Goal: Information Seeking & Learning: Learn about a topic

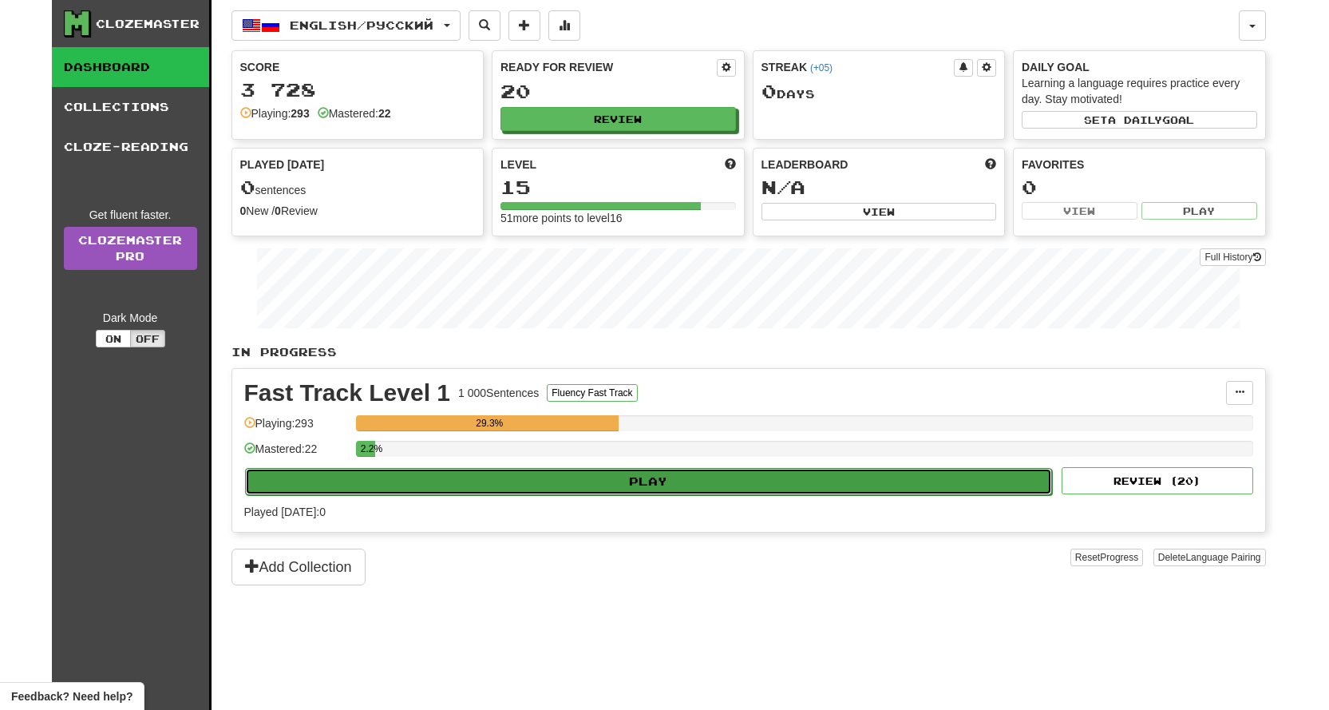
click at [660, 490] on button "Play" at bounding box center [649, 481] width 808 height 27
select select "**"
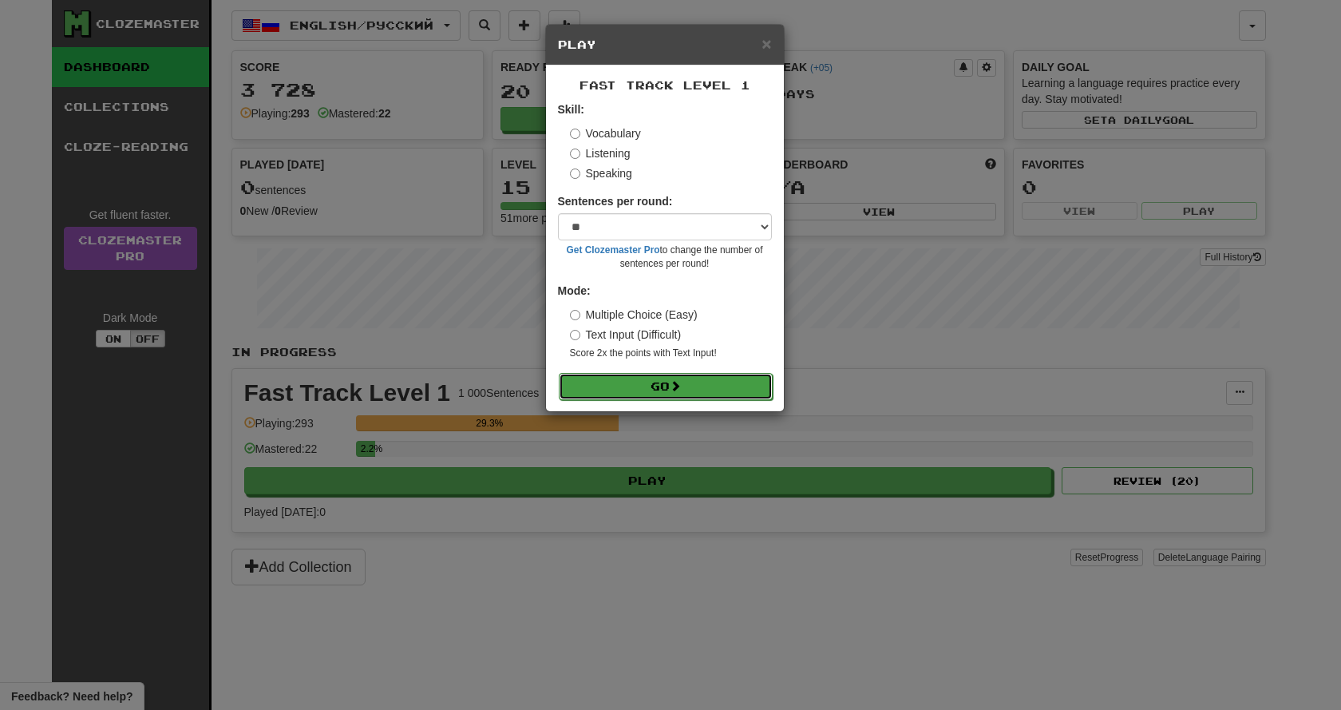
click at [645, 389] on button "Go" at bounding box center [666, 386] width 214 height 27
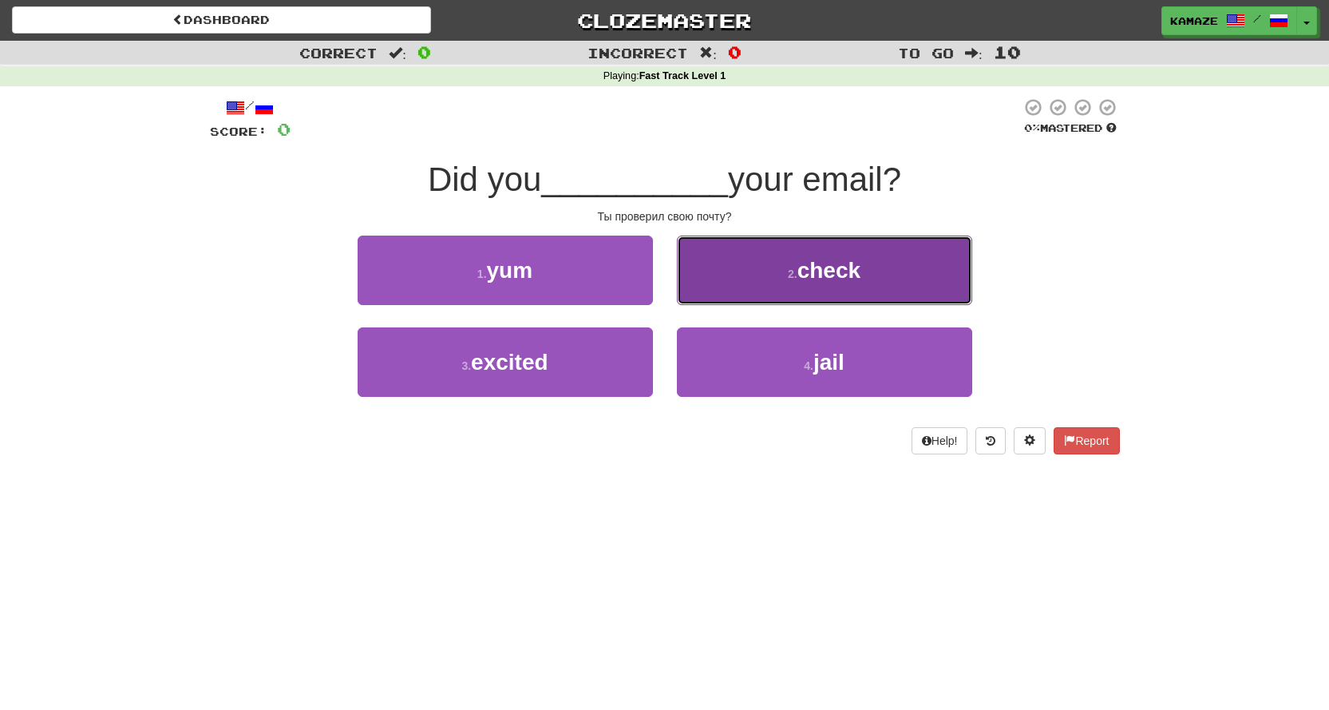
click at [837, 263] on span "check" at bounding box center [828, 270] width 63 height 25
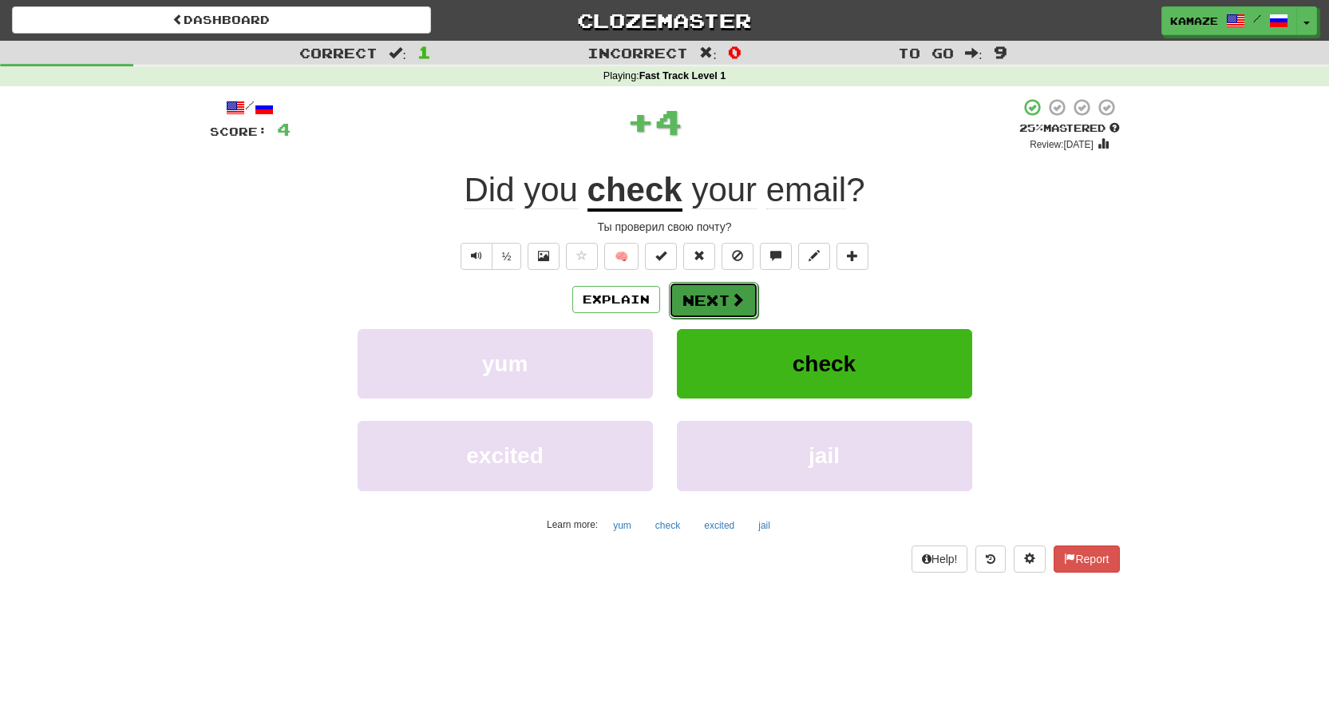
click at [709, 299] on button "Next" at bounding box center [713, 300] width 89 height 37
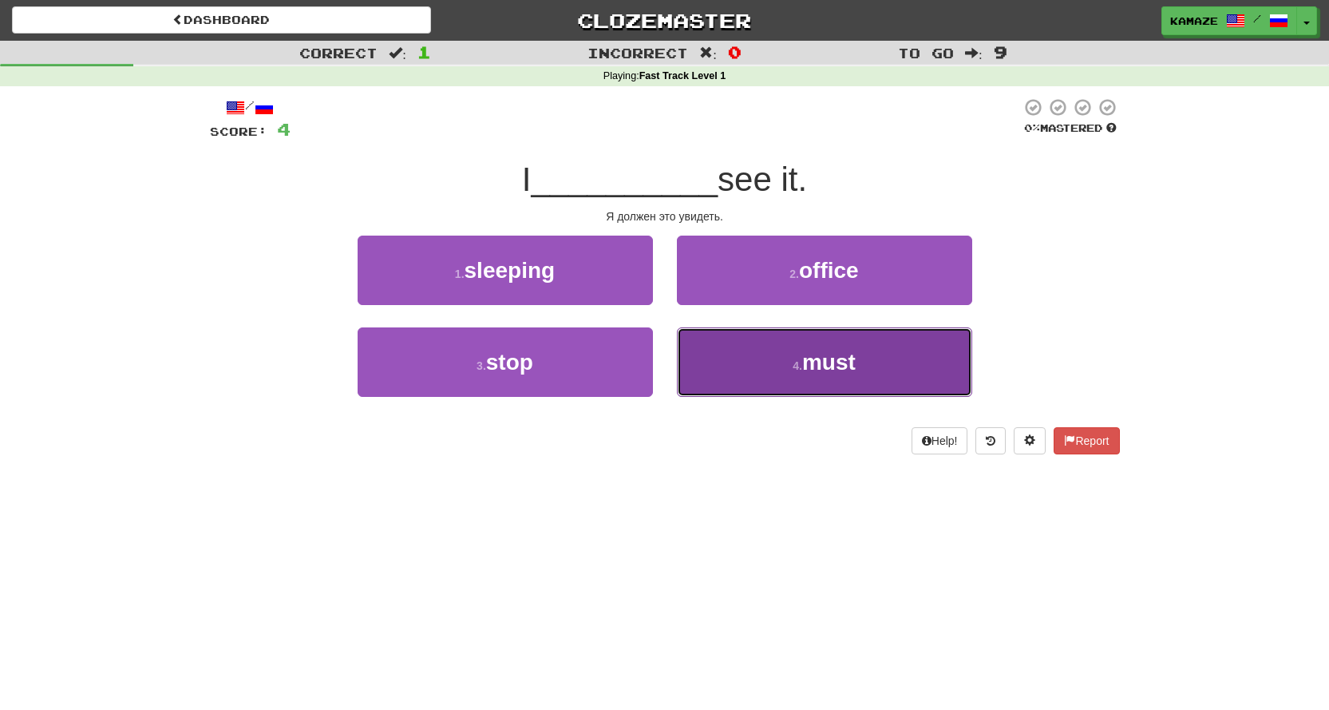
click at [829, 350] on span "must" at bounding box center [828, 362] width 53 height 25
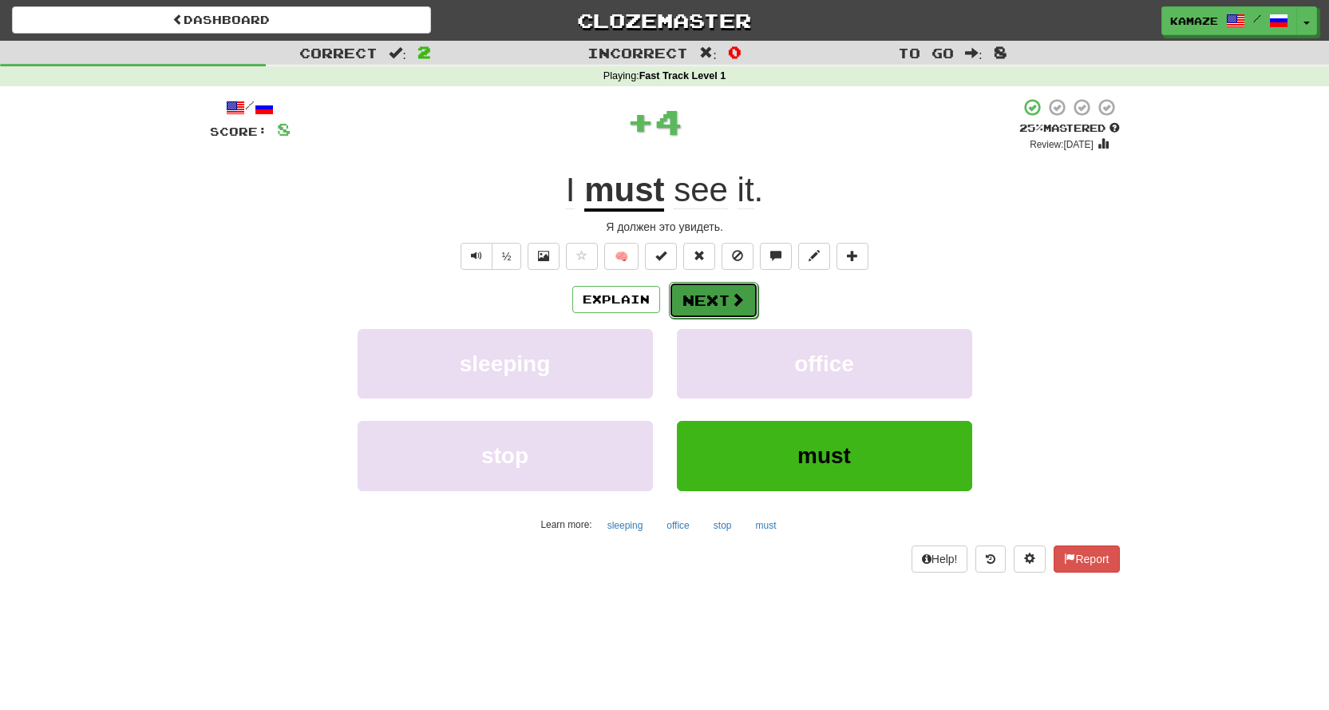
click at [741, 302] on span at bounding box center [737, 299] width 14 height 14
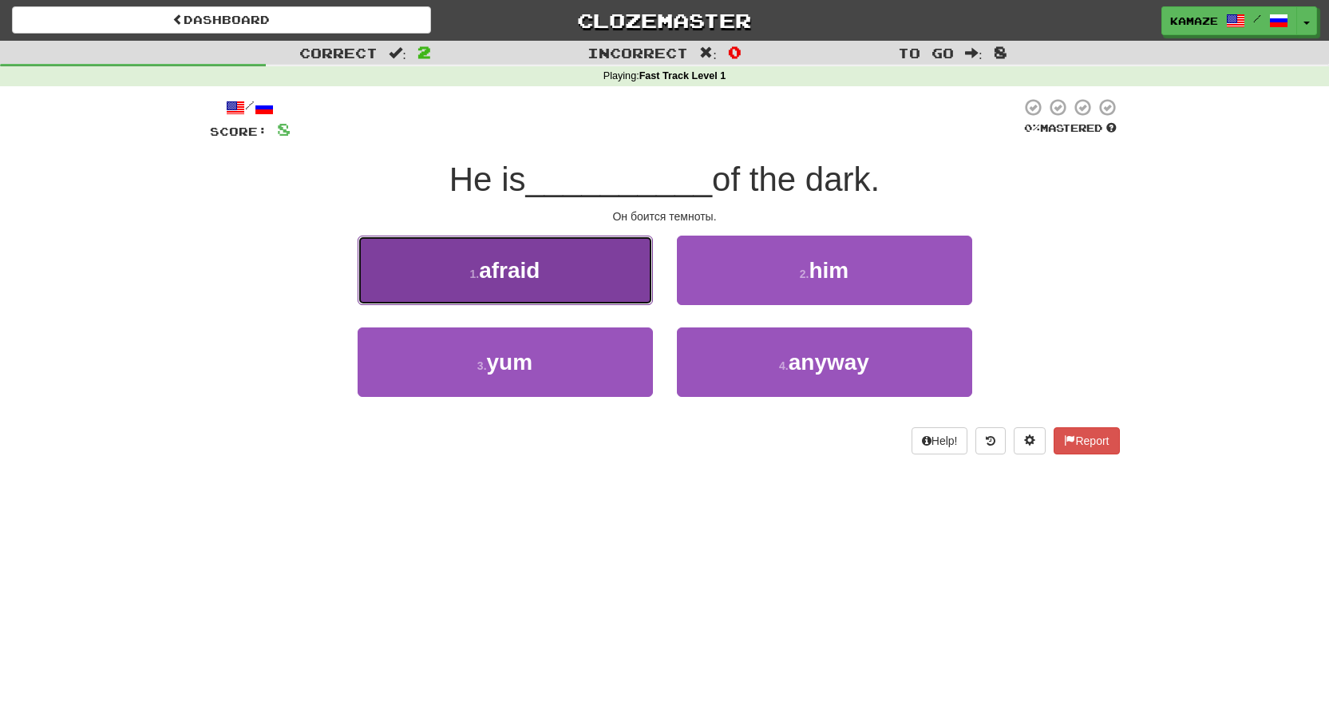
click at [583, 275] on button "1 . afraid" at bounding box center [505, 269] width 295 height 69
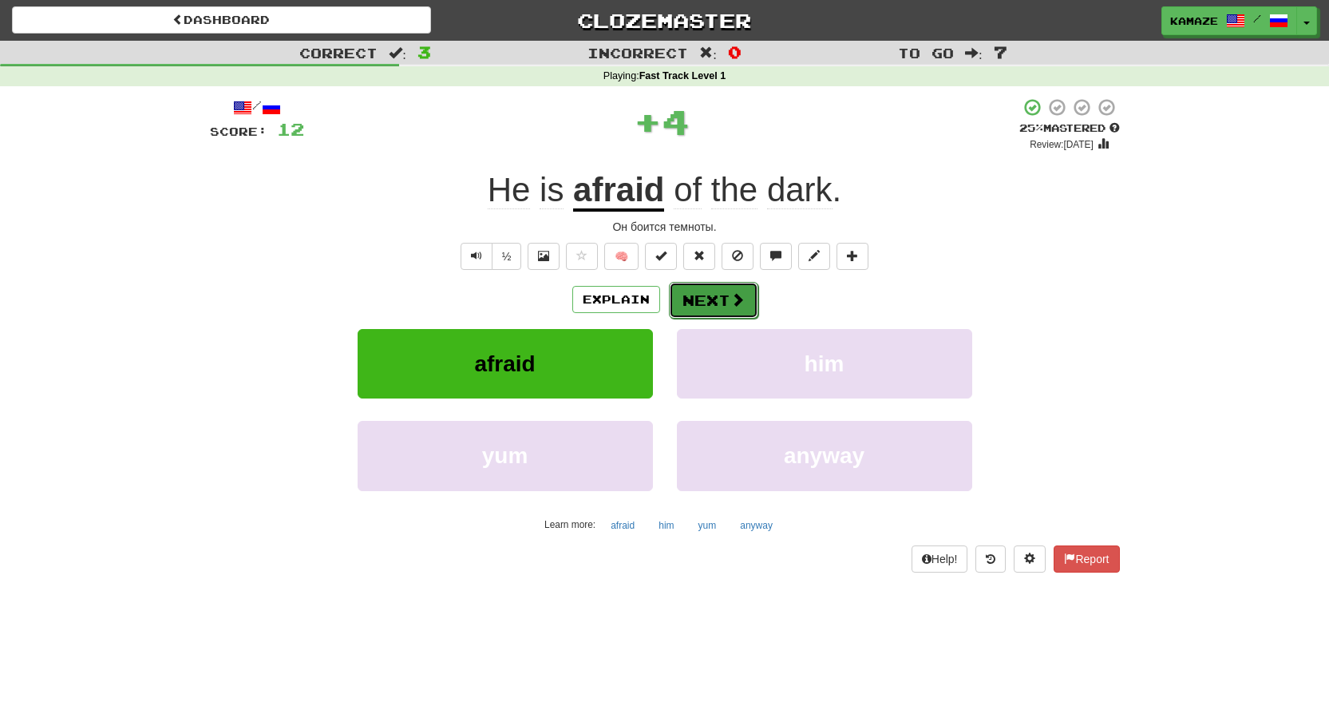
click at [713, 300] on button "Next" at bounding box center [713, 300] width 89 height 37
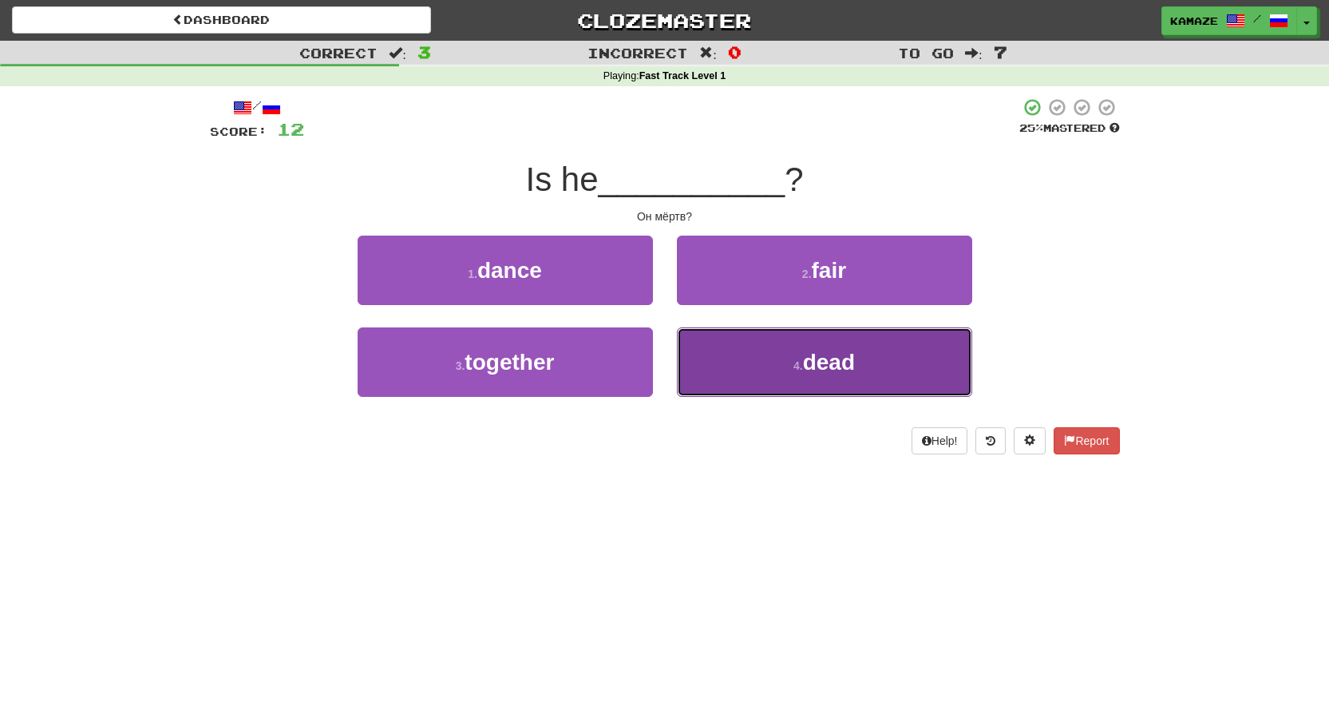
click at [845, 372] on span "dead" at bounding box center [829, 362] width 52 height 25
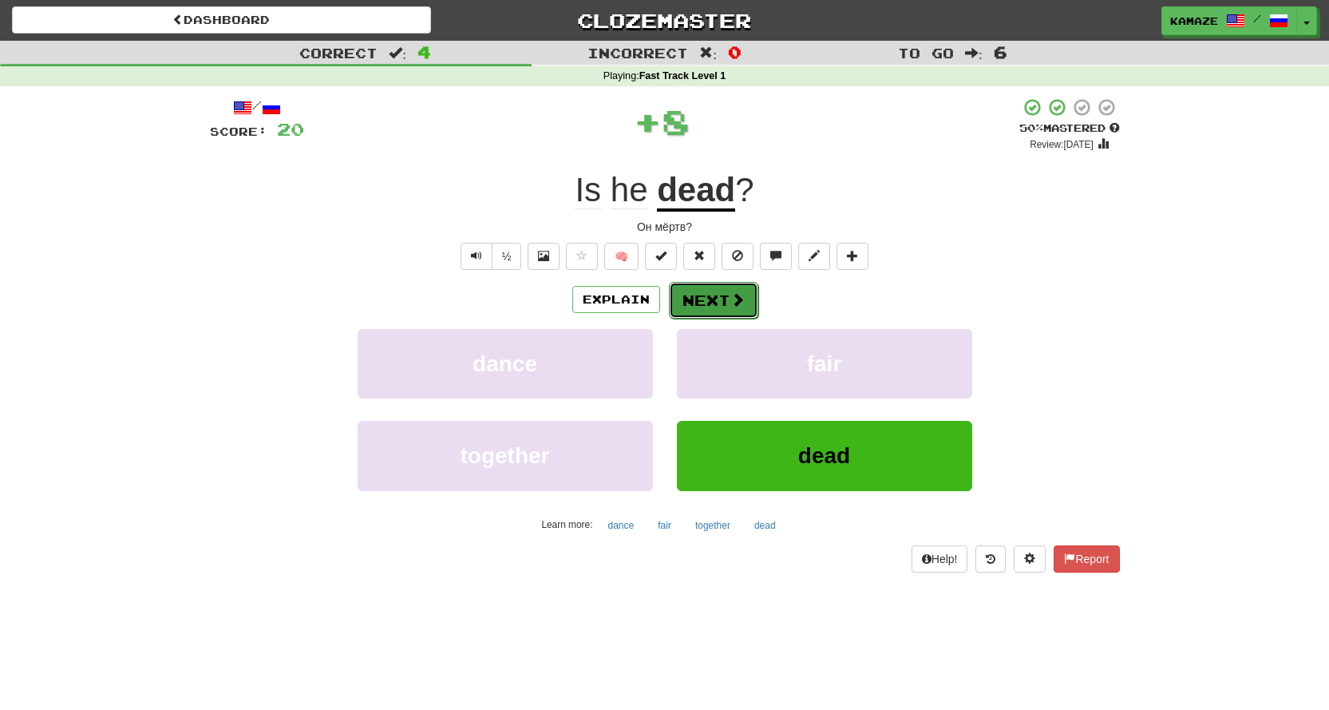
click at [719, 302] on button "Next" at bounding box center [713, 300] width 89 height 37
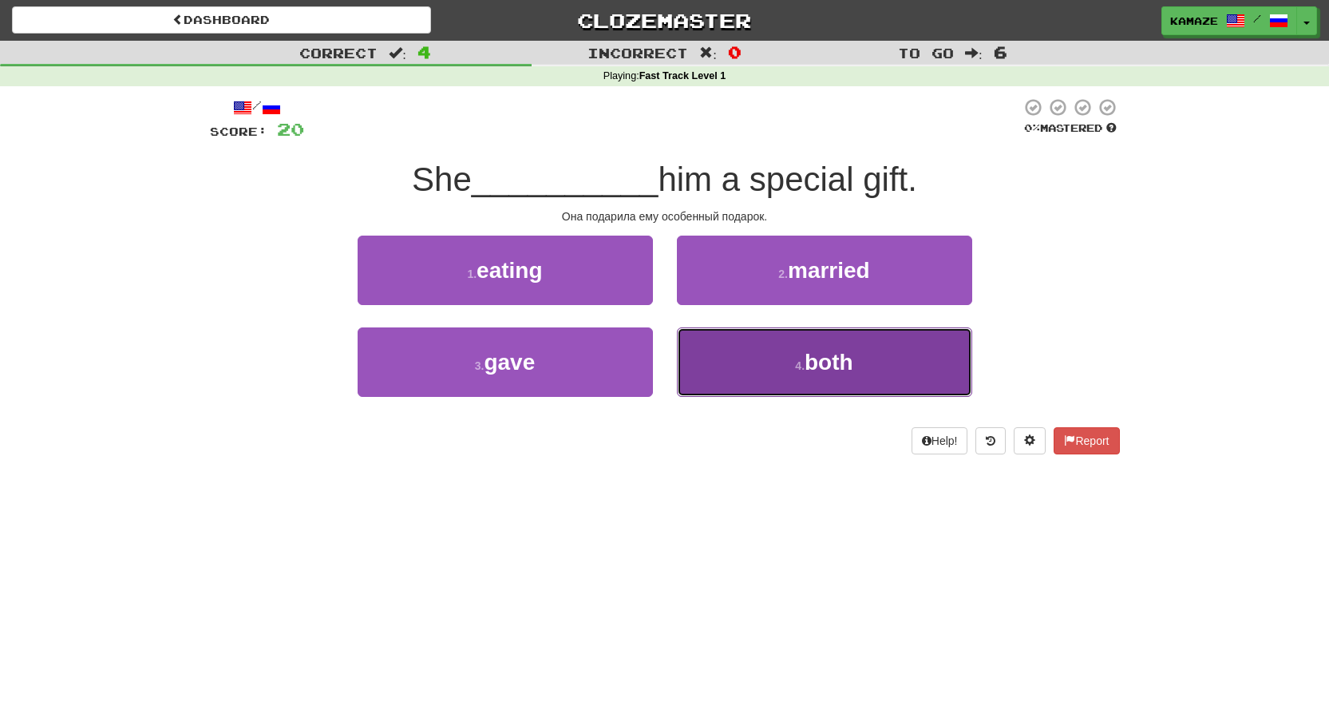
click at [779, 363] on button "4 . both" at bounding box center [824, 361] width 295 height 69
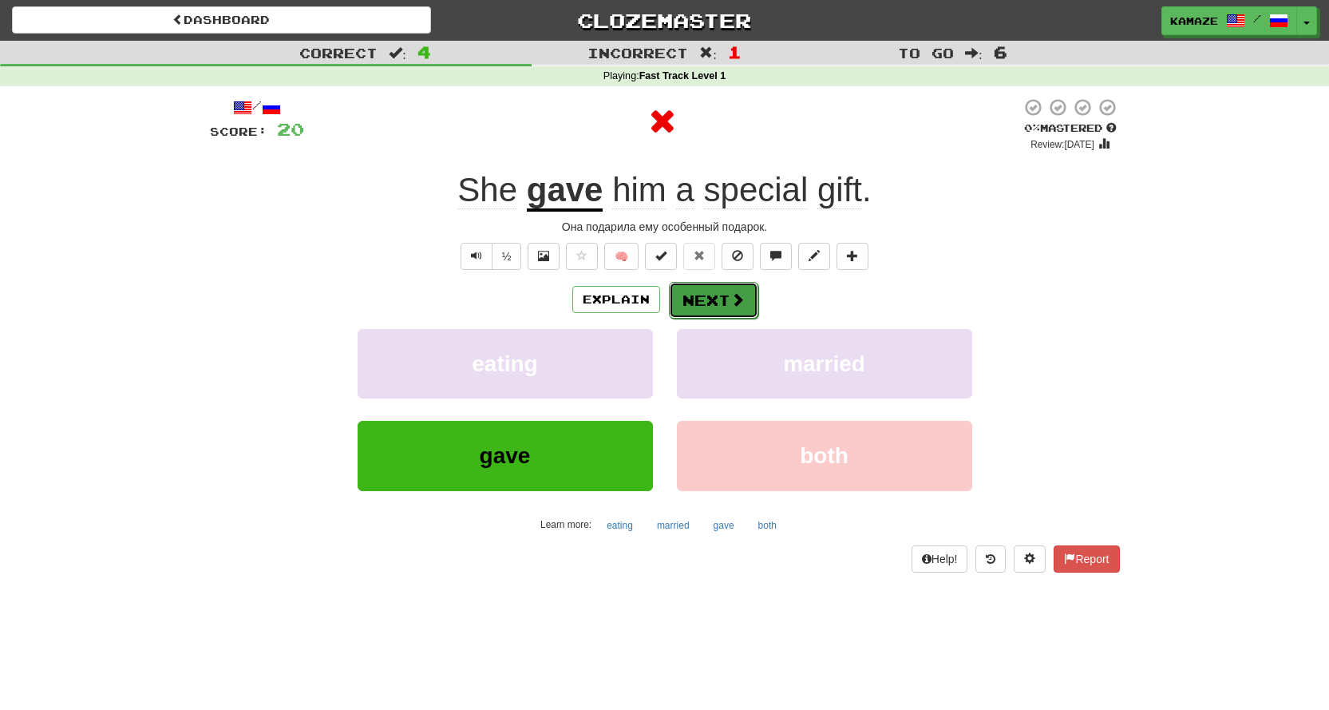
click at [725, 292] on button "Next" at bounding box center [713, 300] width 89 height 37
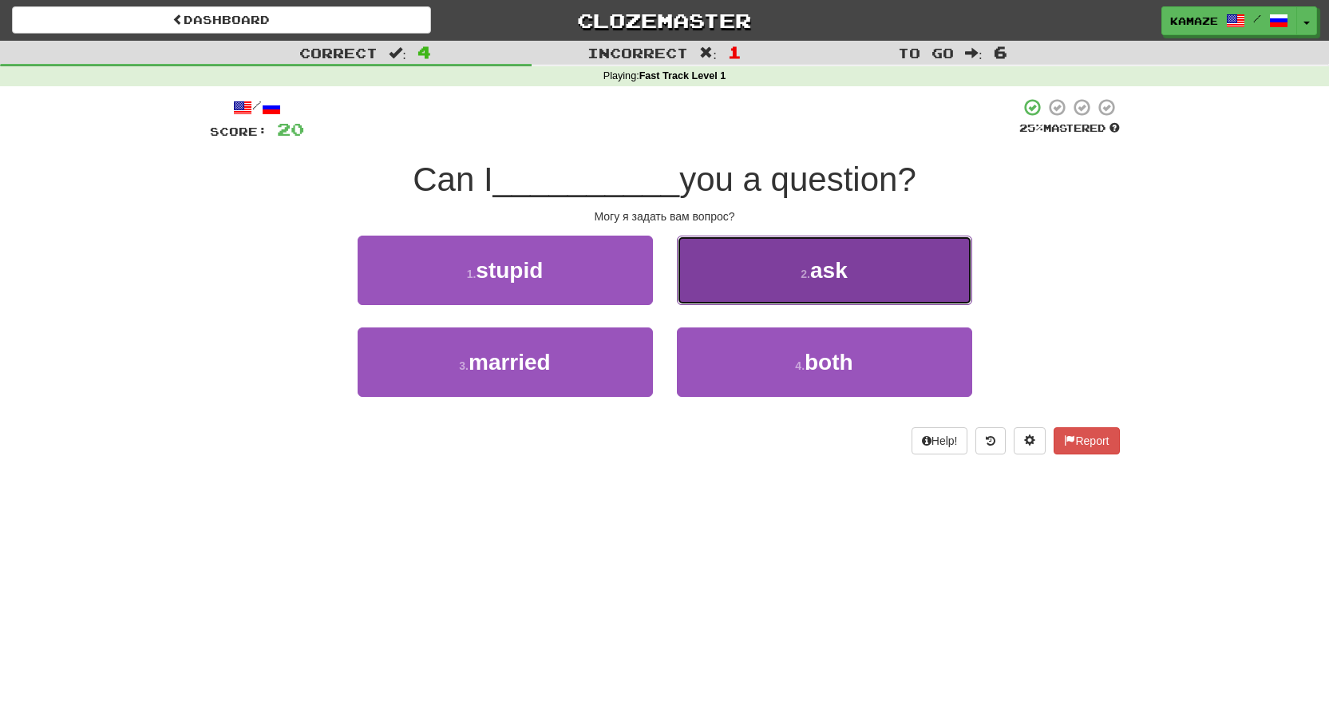
click at [725, 291] on button "2 . ask" at bounding box center [824, 269] width 295 height 69
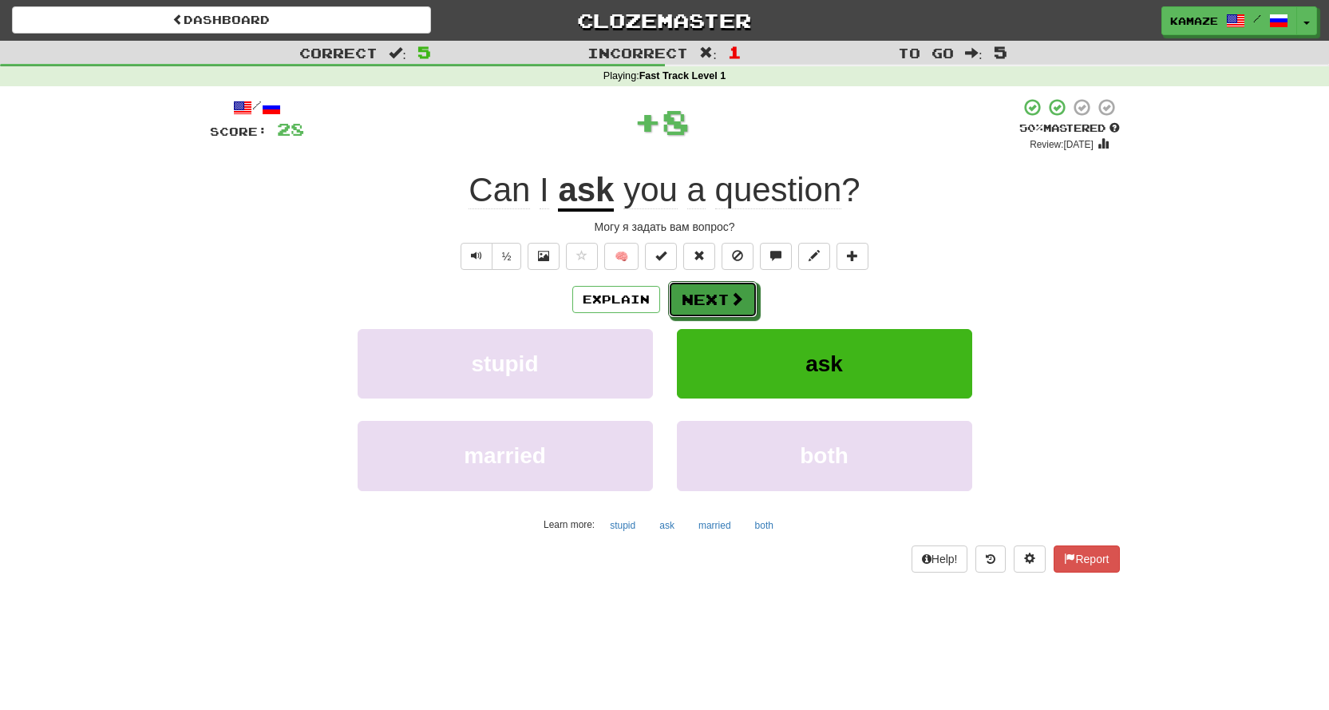
click at [725, 291] on button "Next" at bounding box center [712, 299] width 89 height 37
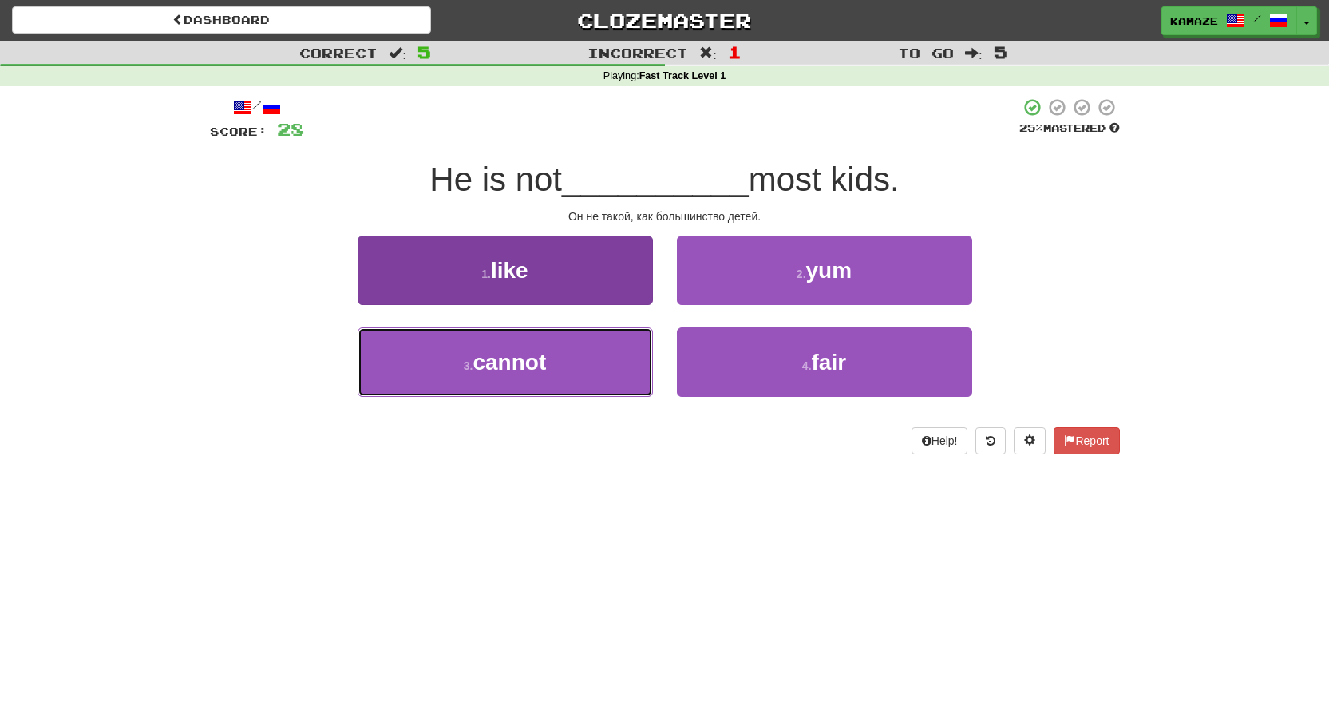
click at [565, 371] on button "3 . cannot" at bounding box center [505, 361] width 295 height 69
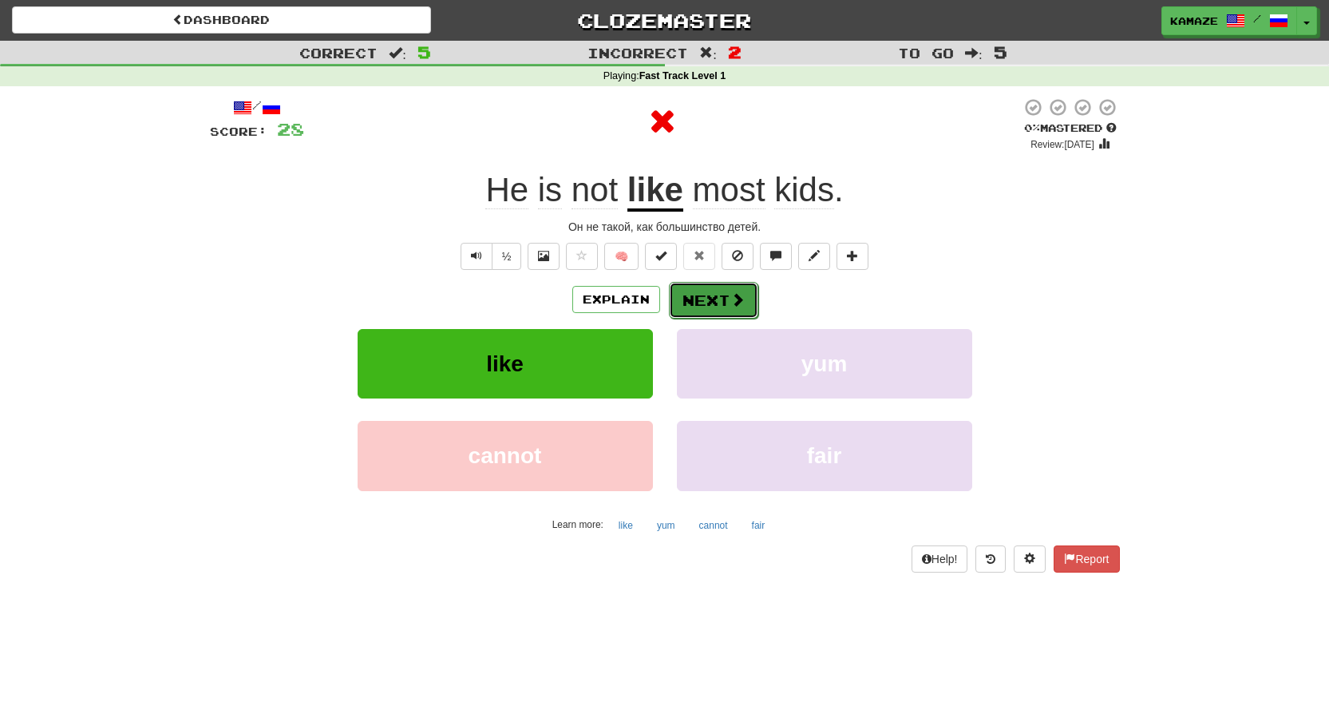
click at [691, 291] on button "Next" at bounding box center [713, 300] width 89 height 37
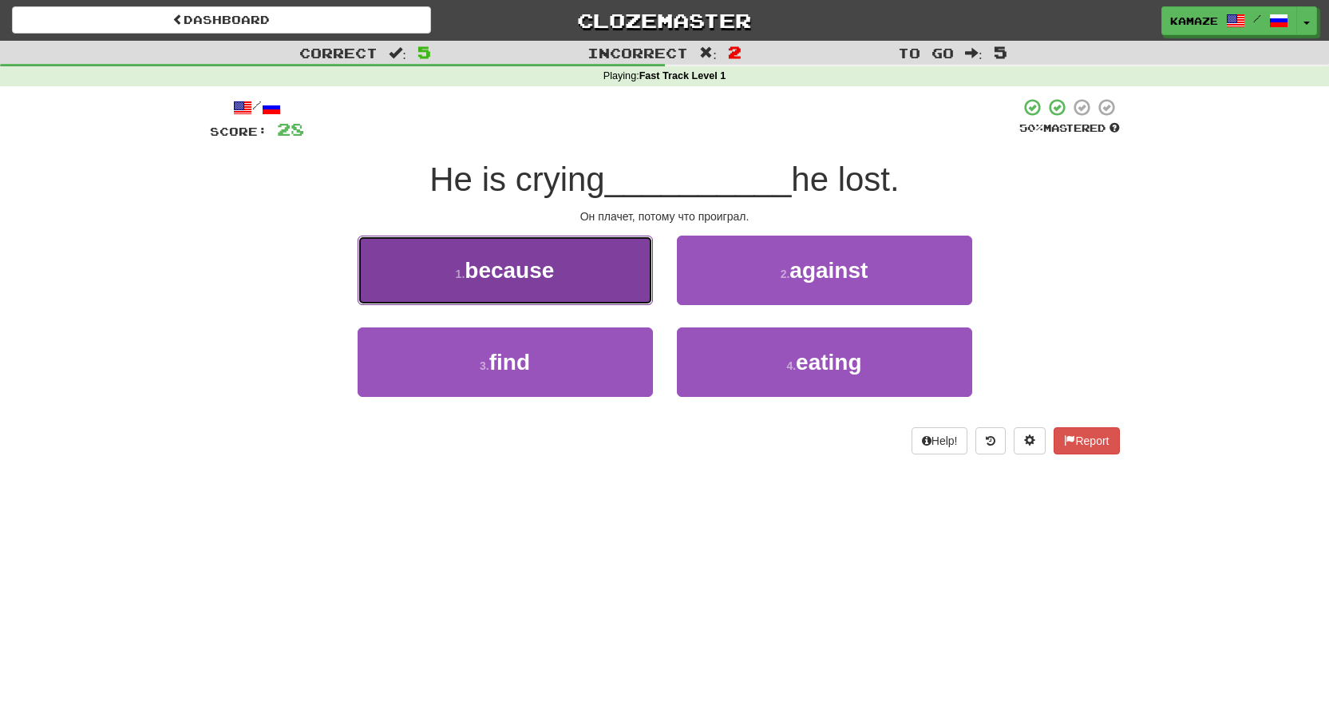
click at [598, 290] on button "1 . because" at bounding box center [505, 269] width 295 height 69
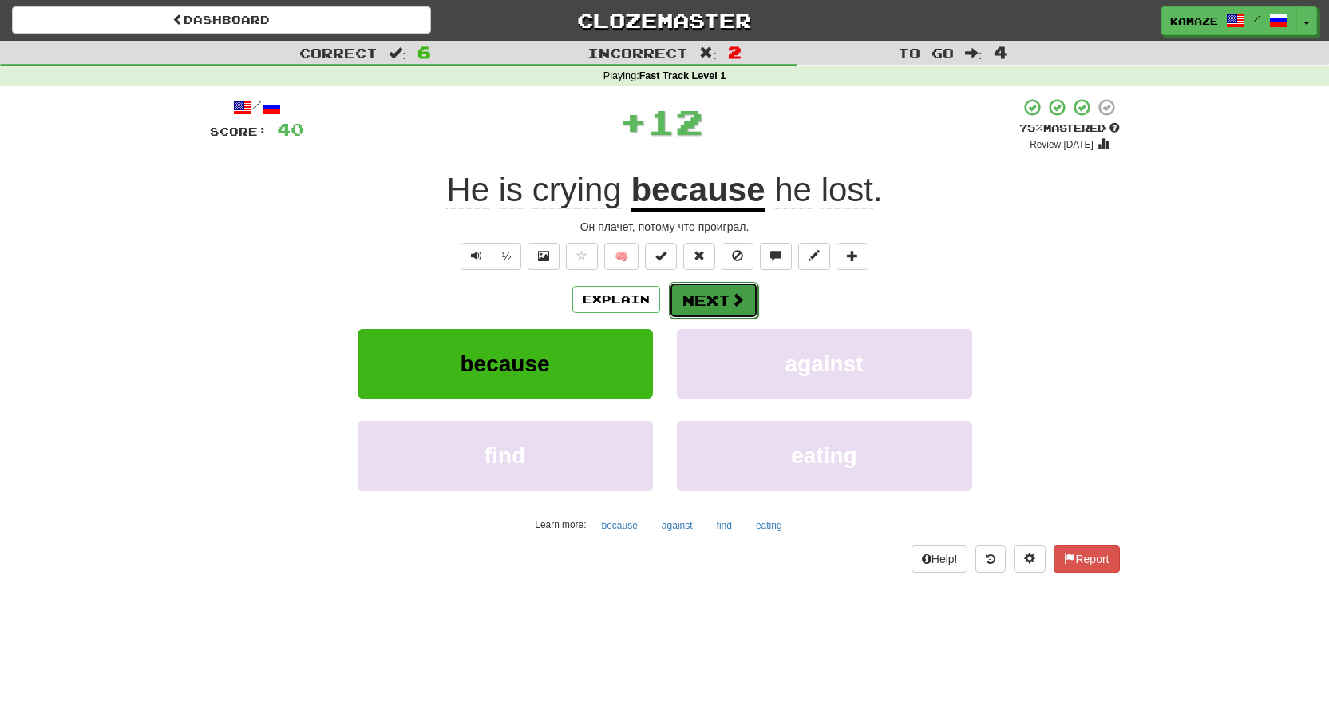
click at [710, 287] on button "Next" at bounding box center [713, 300] width 89 height 37
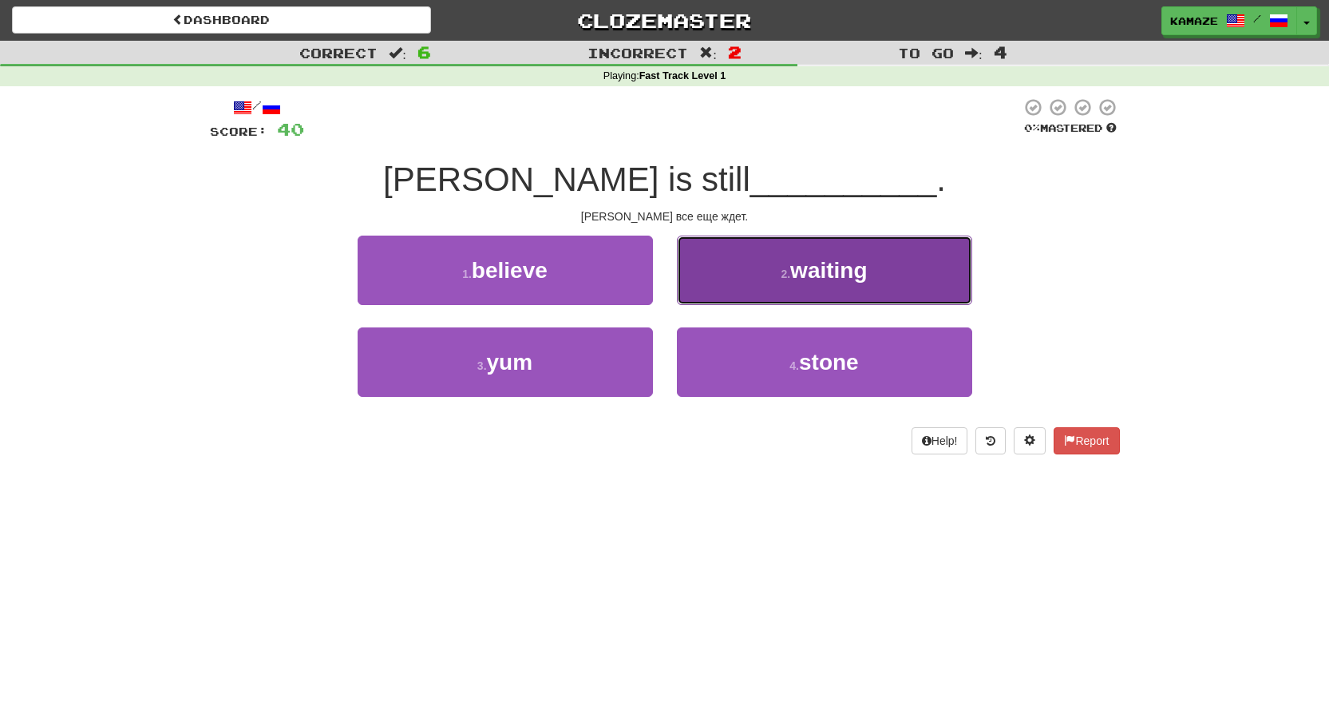
click at [806, 281] on span "waiting" at bounding box center [828, 270] width 77 height 25
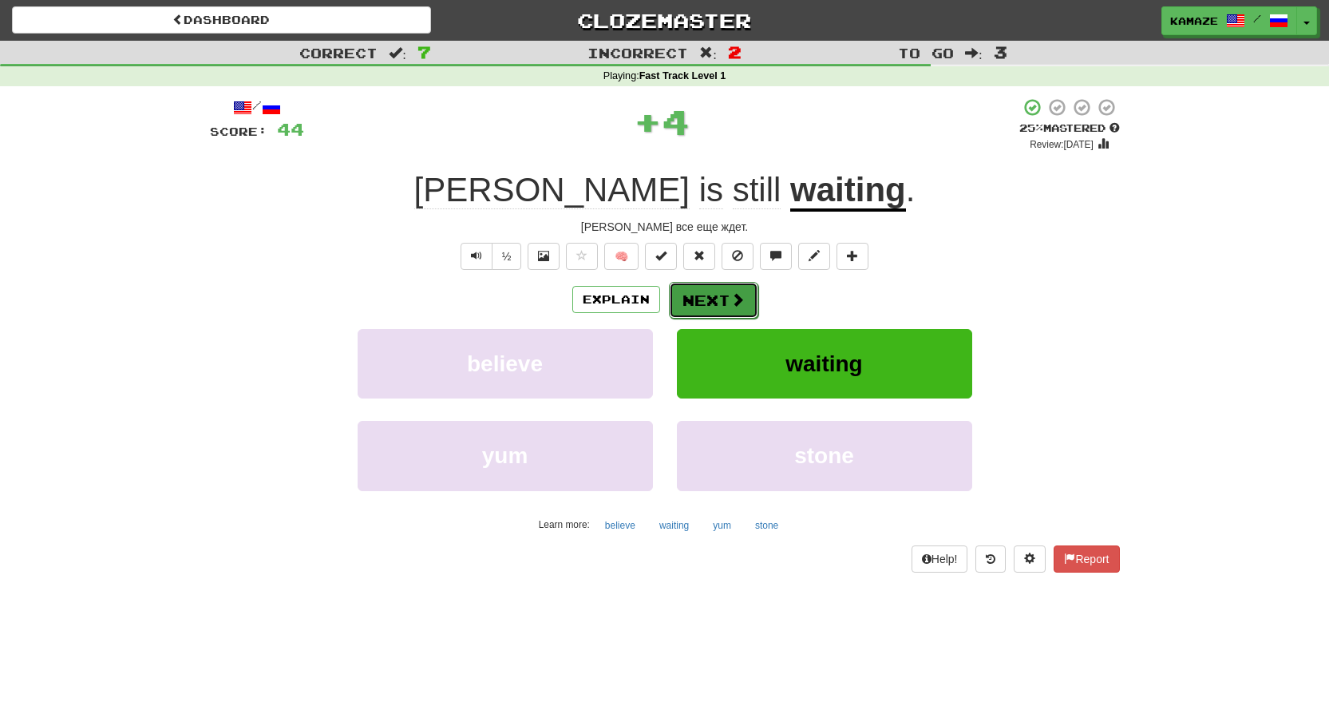
click at [726, 287] on button "Next" at bounding box center [713, 300] width 89 height 37
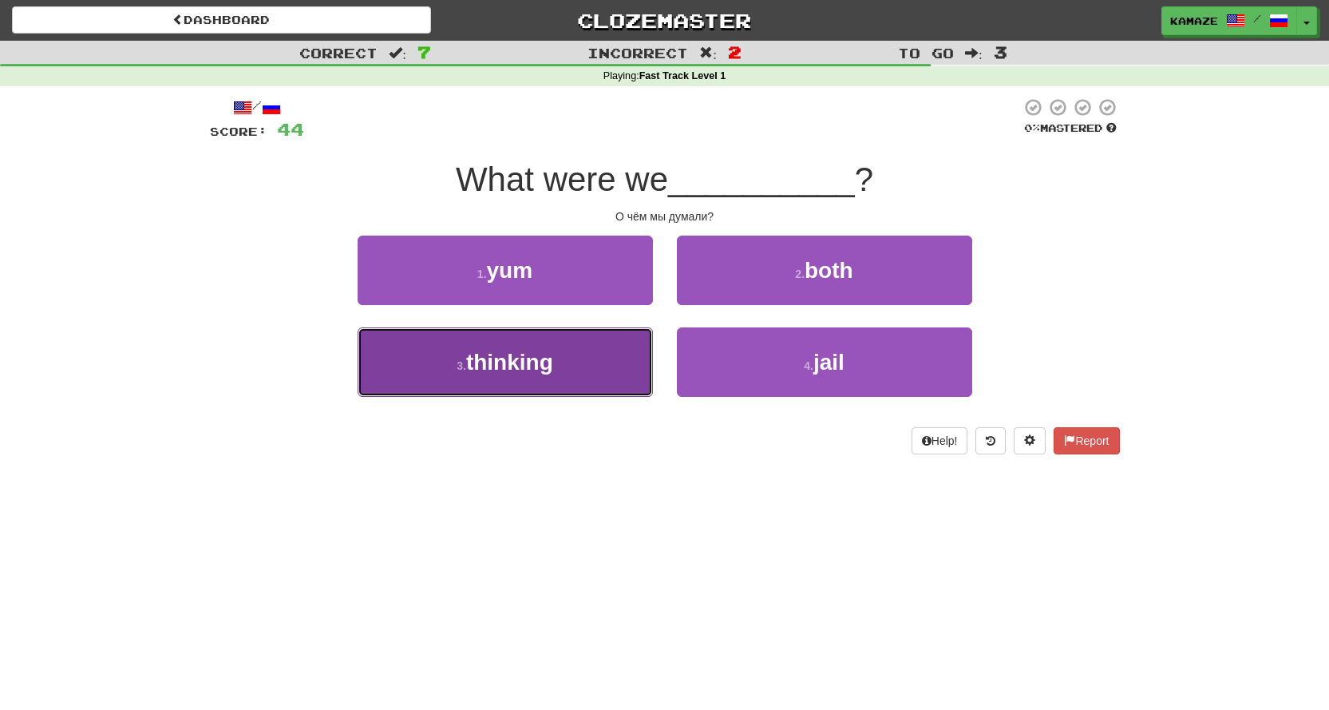
click at [621, 354] on button "3 . thinking" at bounding box center [505, 361] width 295 height 69
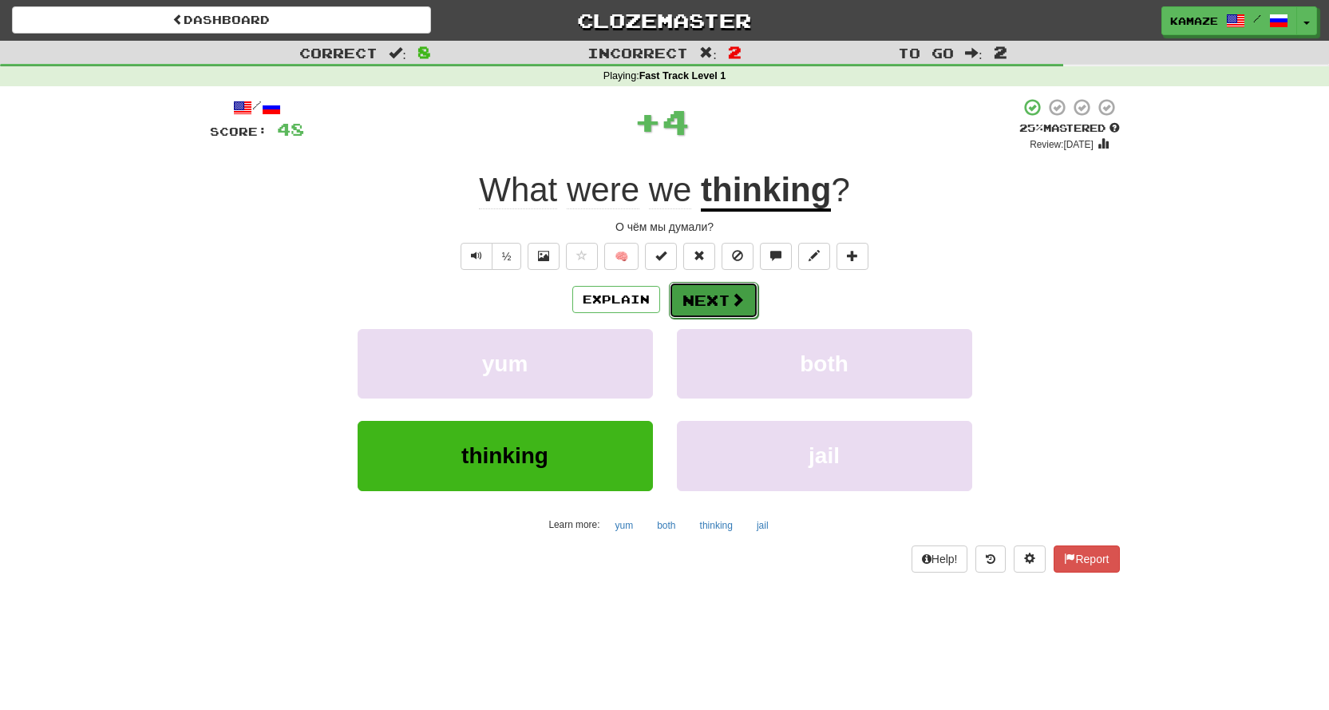
click at [703, 307] on button "Next" at bounding box center [713, 300] width 89 height 37
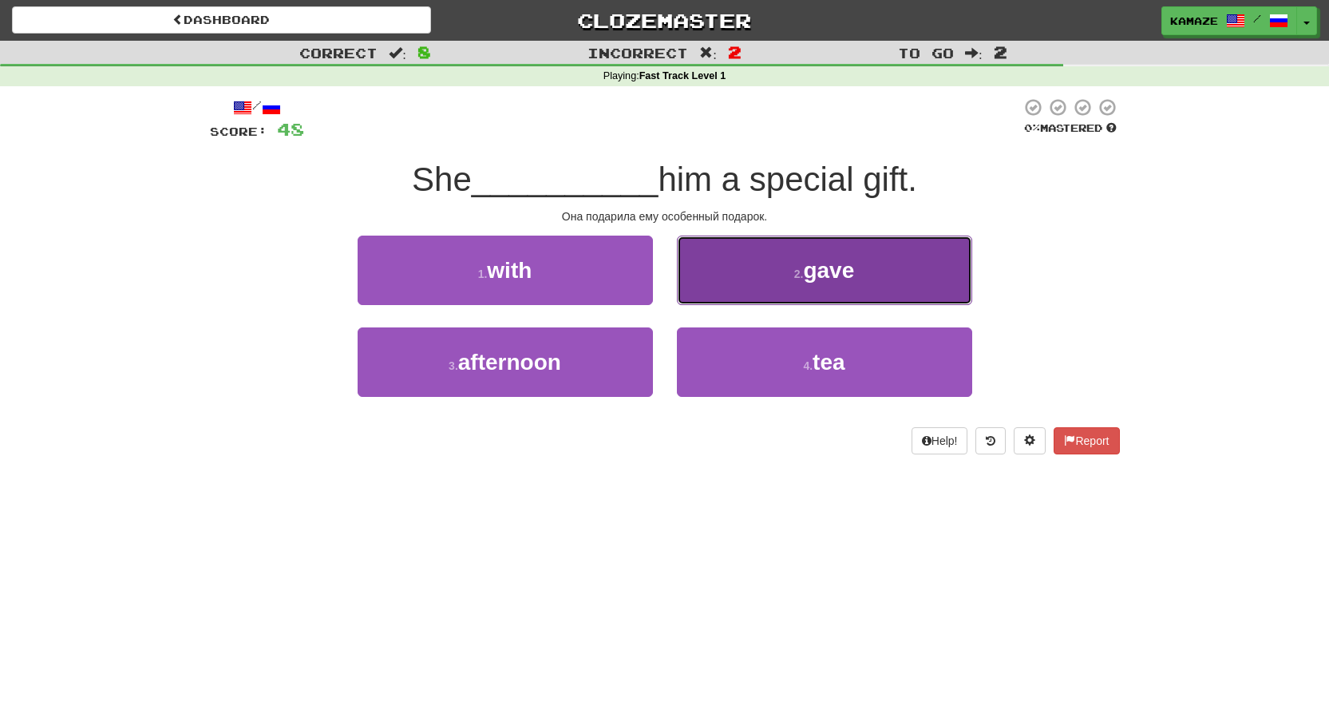
click at [789, 275] on button "2 . gave" at bounding box center [824, 269] width 295 height 69
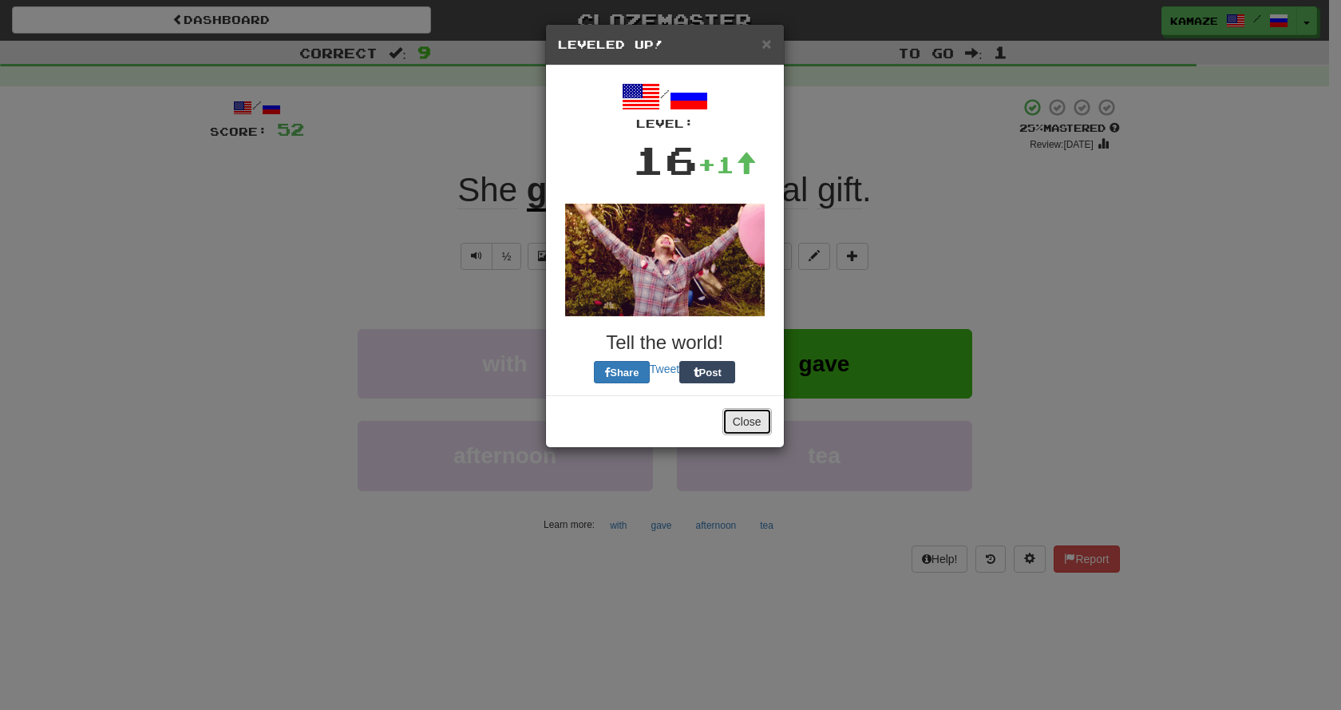
click at [767, 426] on button "Close" at bounding box center [746, 421] width 49 height 27
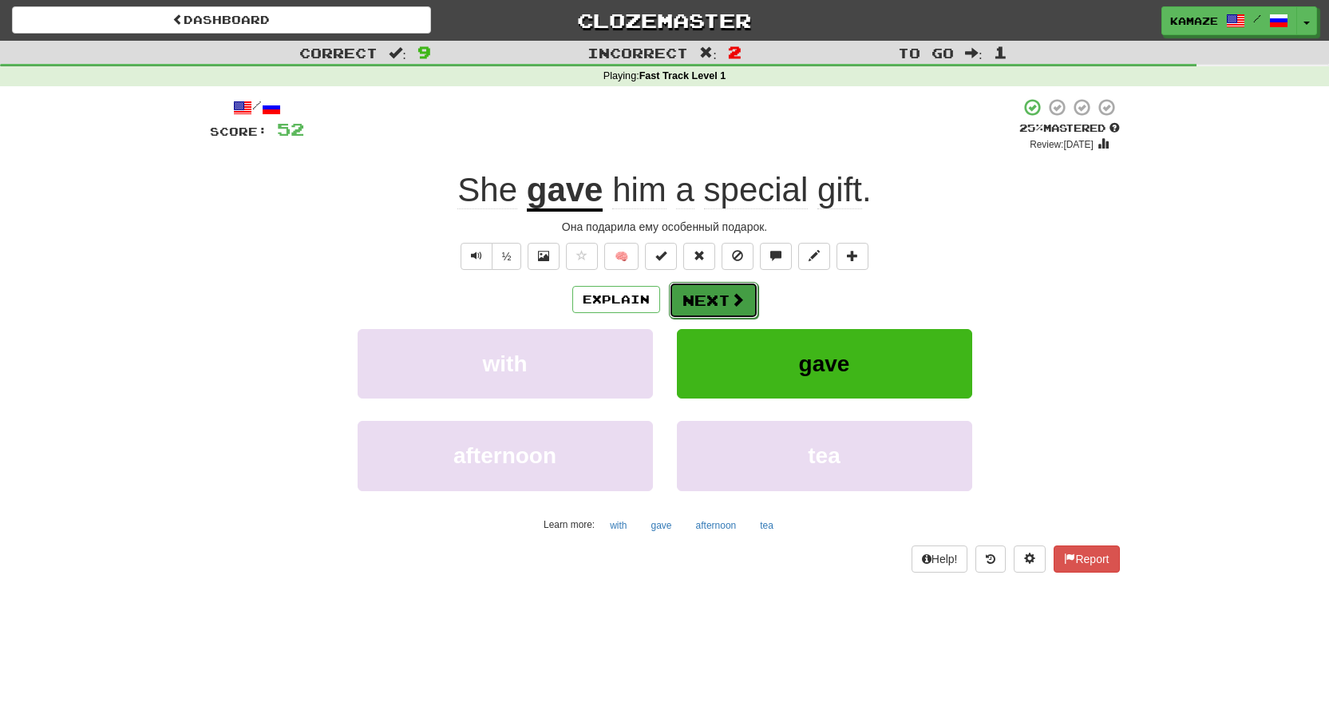
click at [714, 304] on button "Next" at bounding box center [713, 300] width 89 height 37
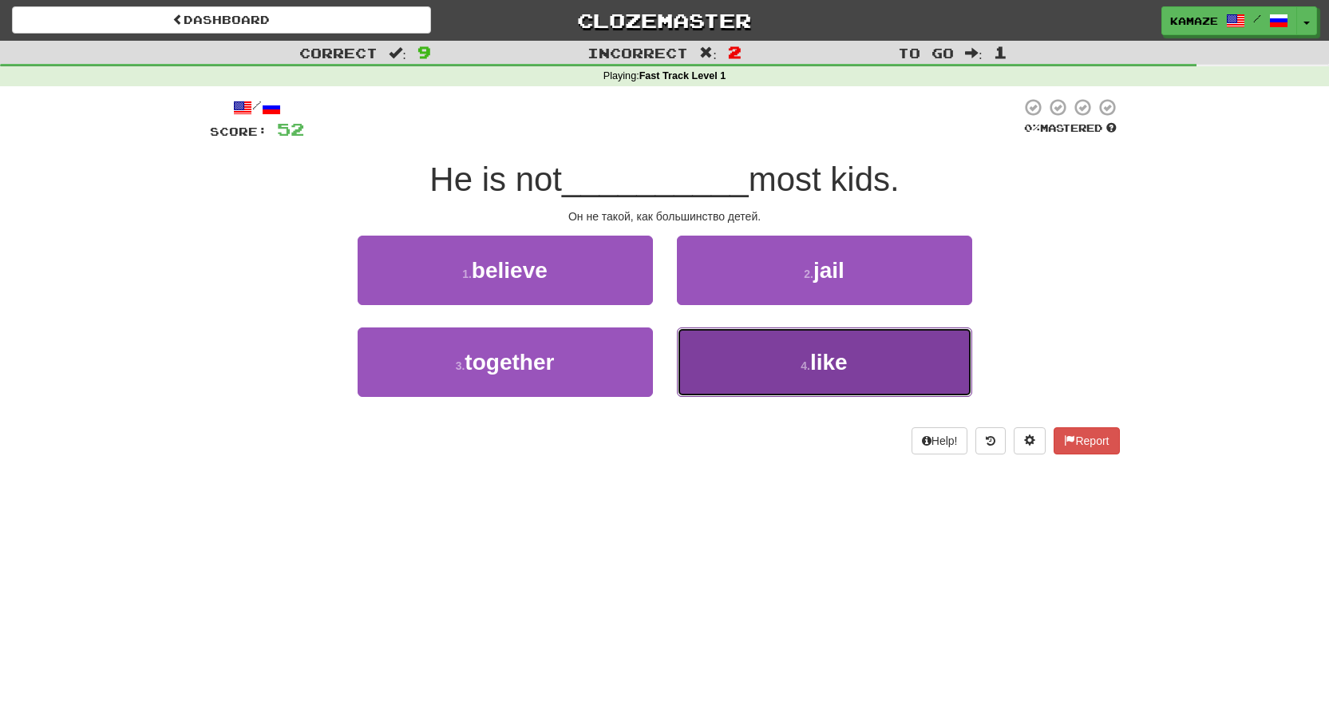
click at [821, 355] on span "like" at bounding box center [829, 362] width 38 height 25
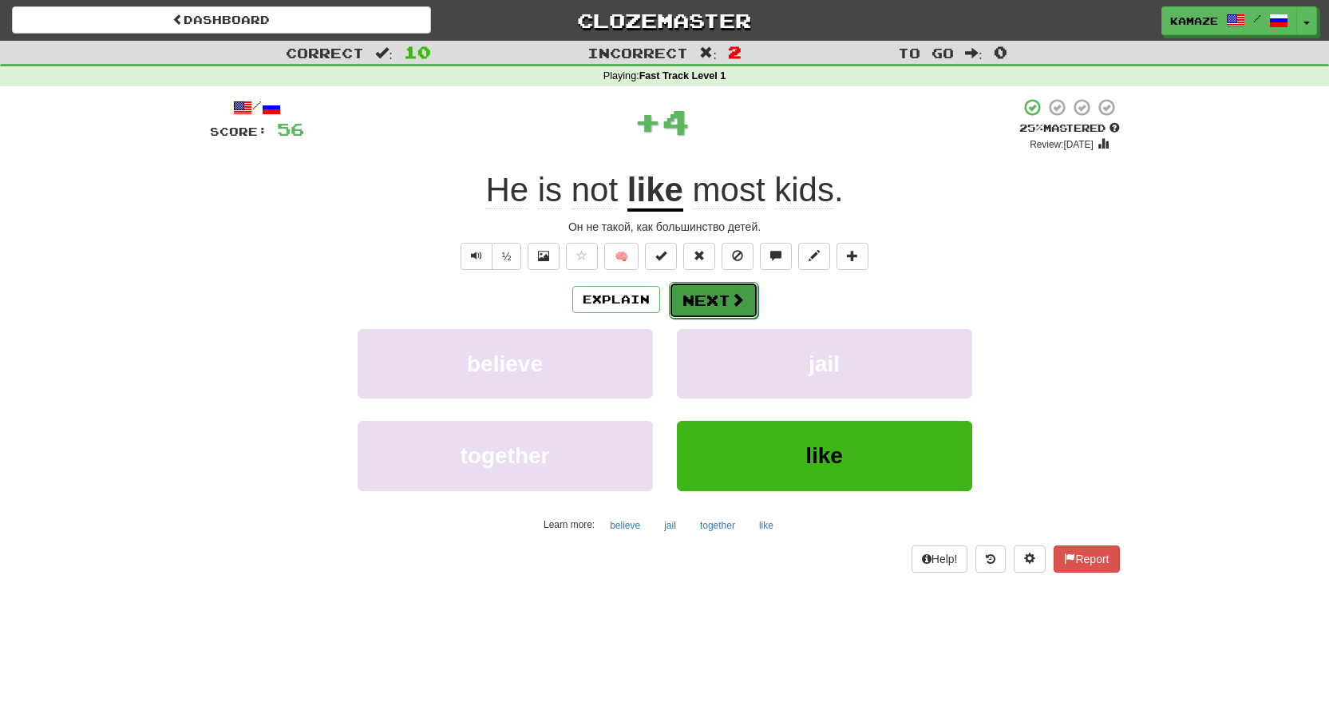
click at [720, 292] on button "Next" at bounding box center [713, 300] width 89 height 37
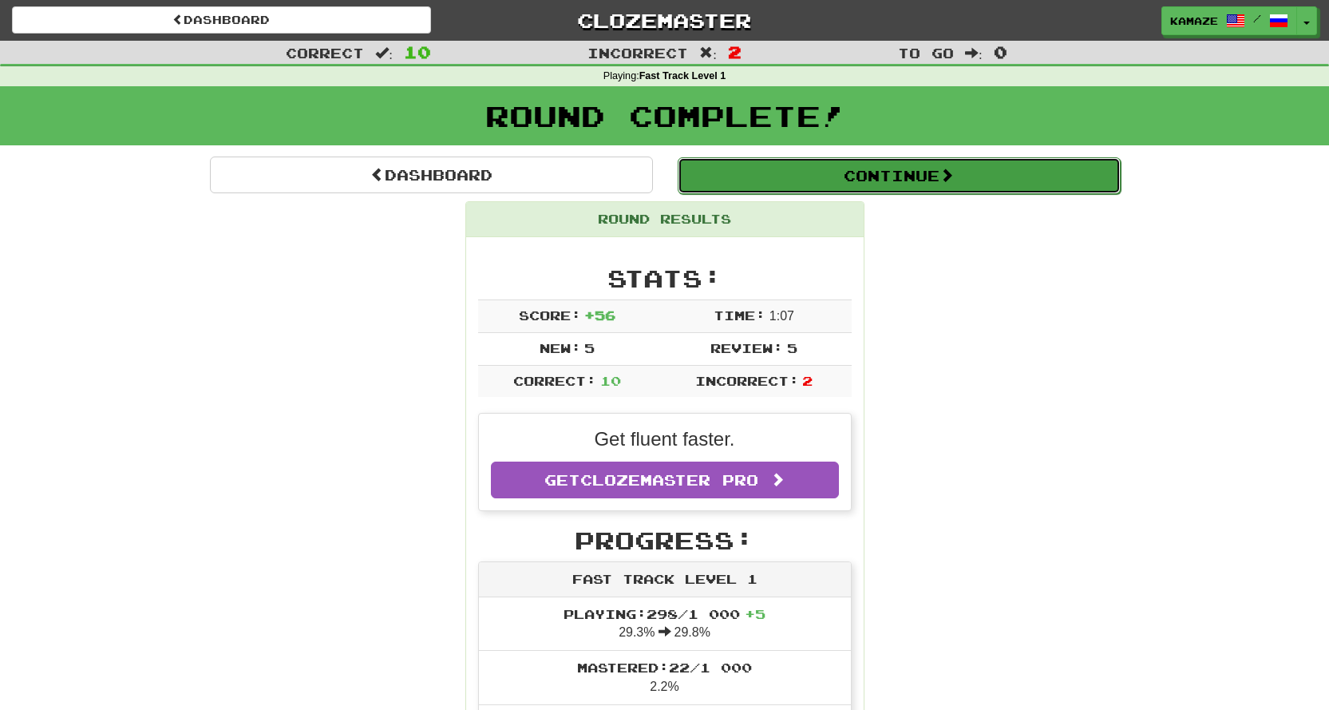
click at [794, 182] on button "Continue" at bounding box center [899, 175] width 443 height 37
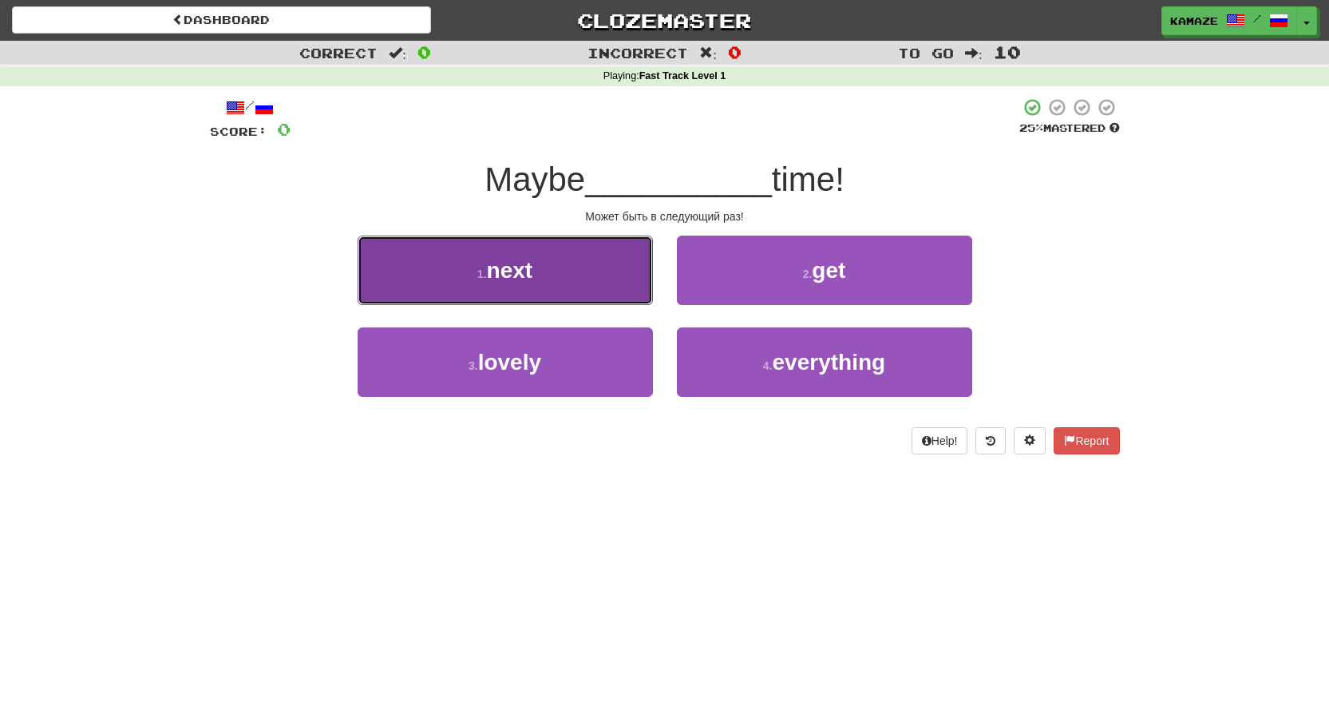
click at [615, 266] on button "1 . next" at bounding box center [505, 269] width 295 height 69
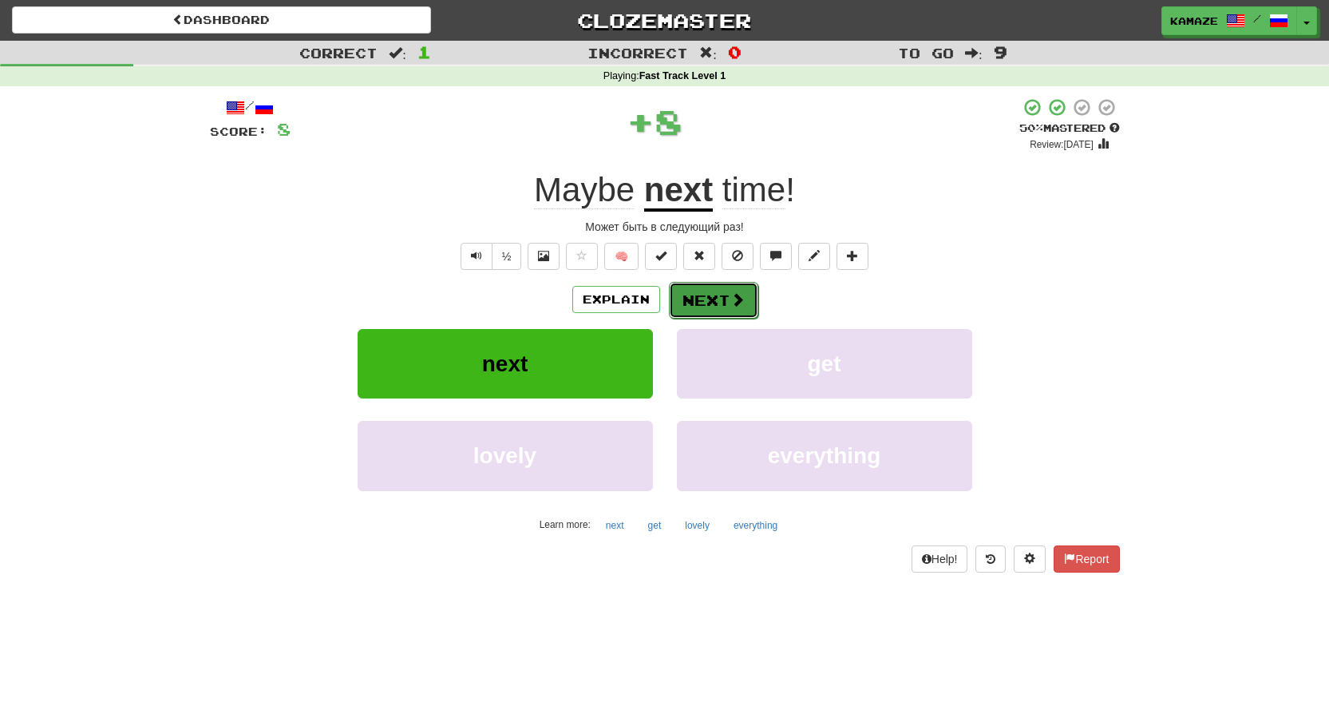
click at [753, 290] on button "Next" at bounding box center [713, 300] width 89 height 37
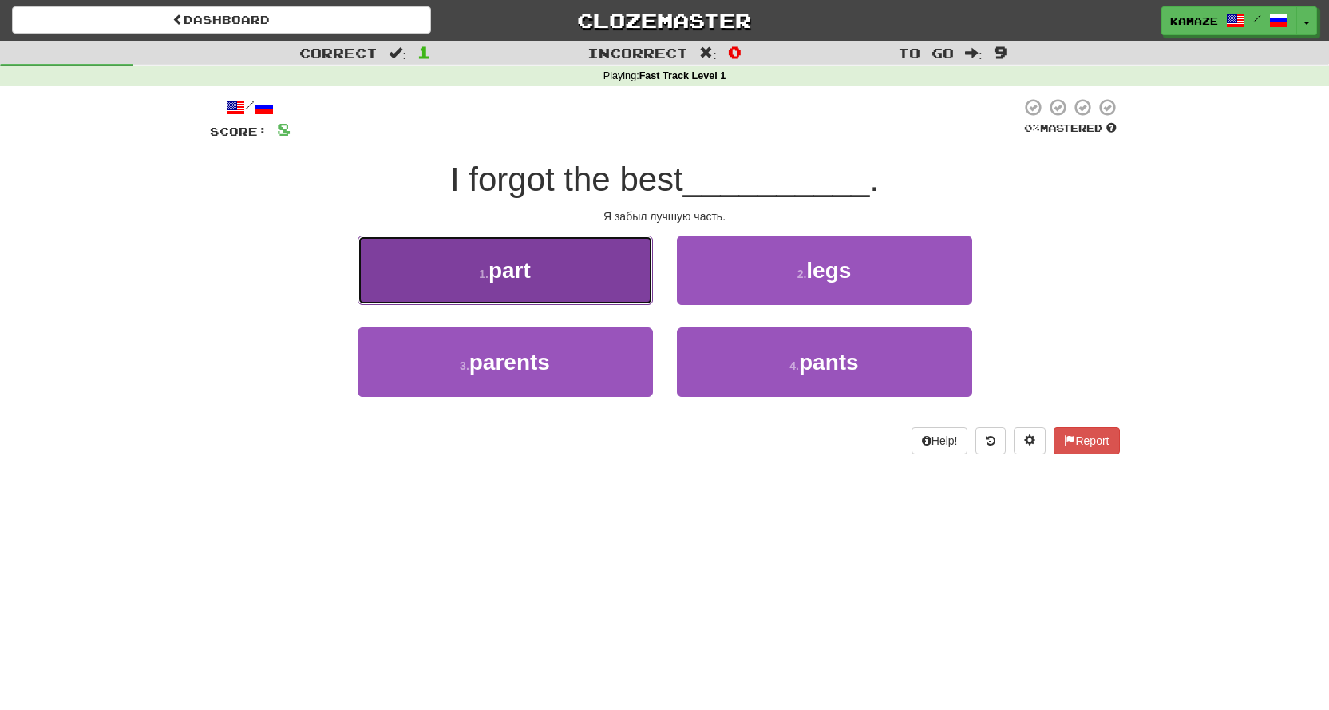
click at [623, 271] on button "1 . part" at bounding box center [505, 269] width 295 height 69
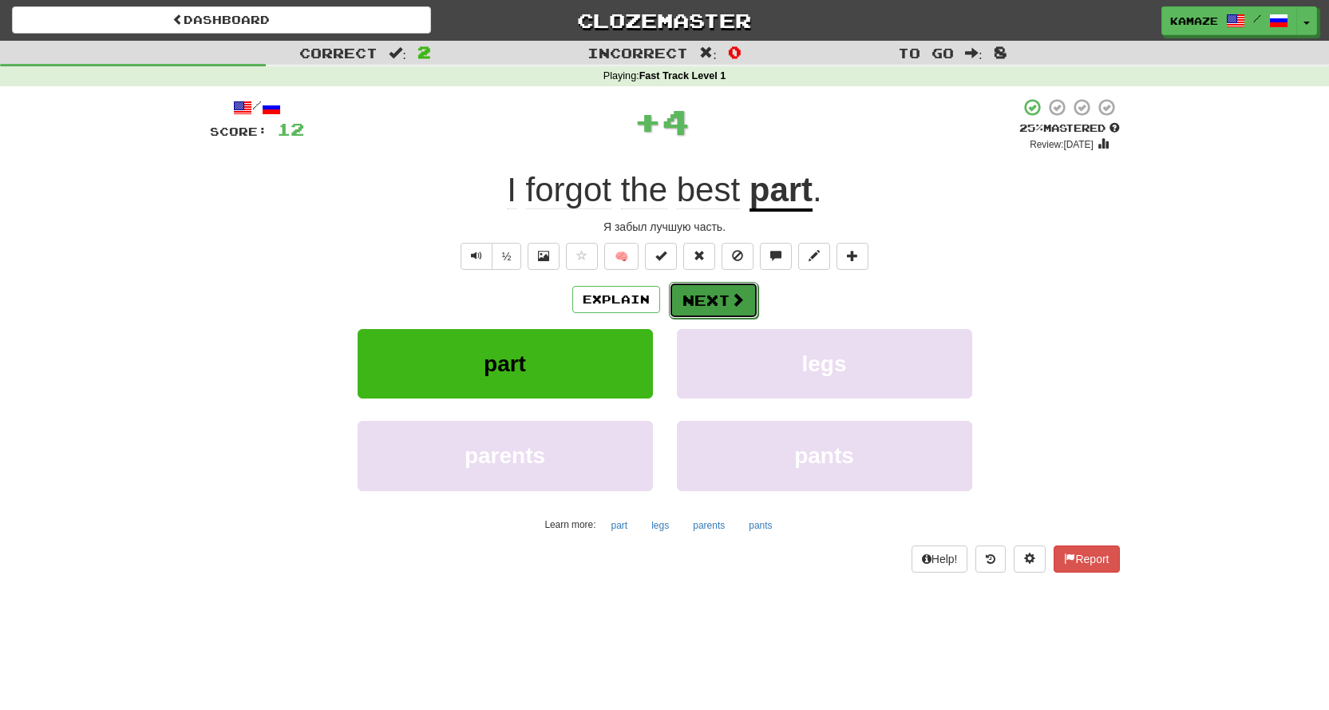
click at [734, 289] on button "Next" at bounding box center [713, 300] width 89 height 37
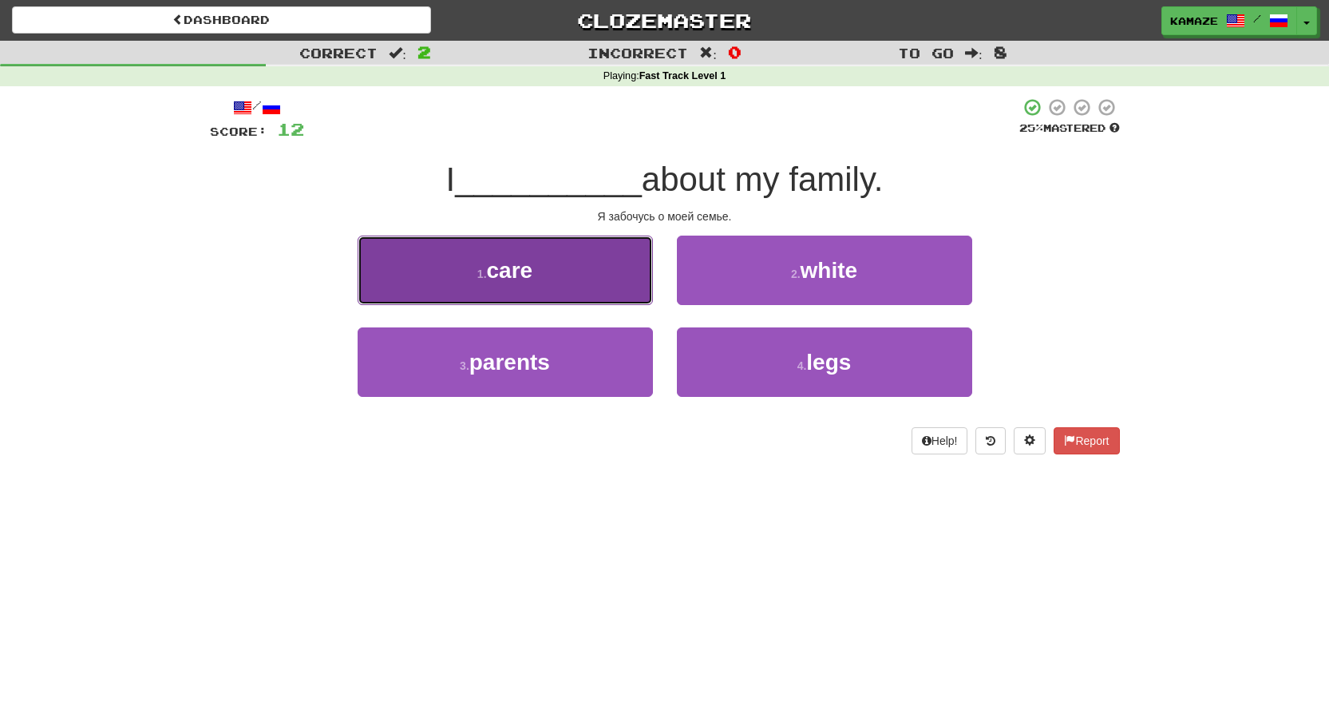
click at [593, 288] on button "1 . care" at bounding box center [505, 269] width 295 height 69
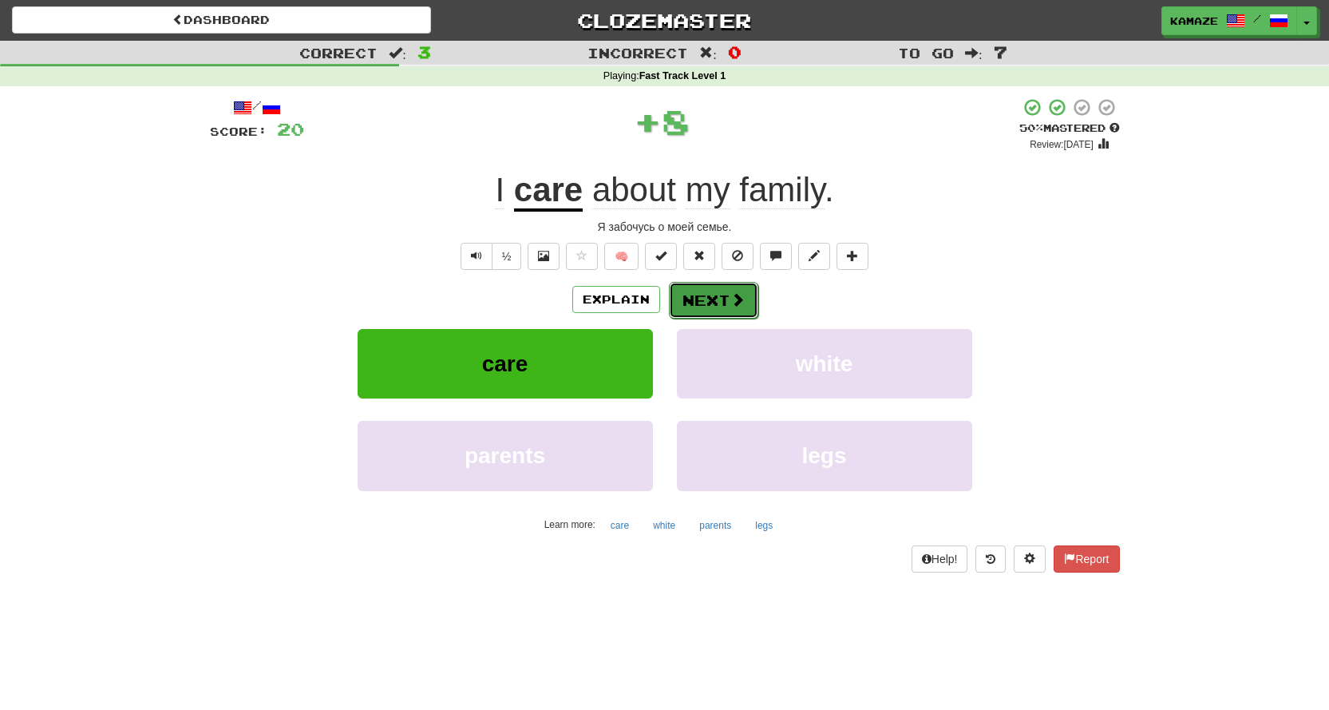
click at [690, 288] on button "Next" at bounding box center [713, 300] width 89 height 37
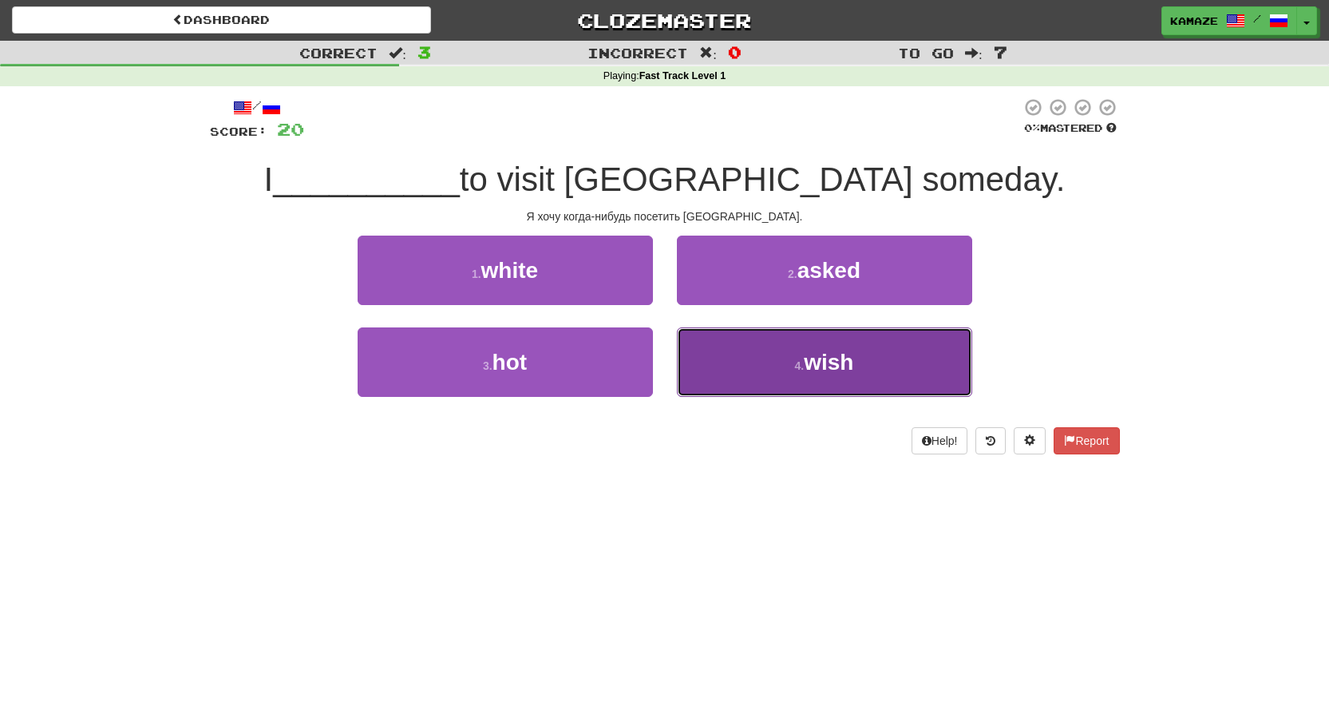
click at [851, 335] on button "4 . wish" at bounding box center [824, 361] width 295 height 69
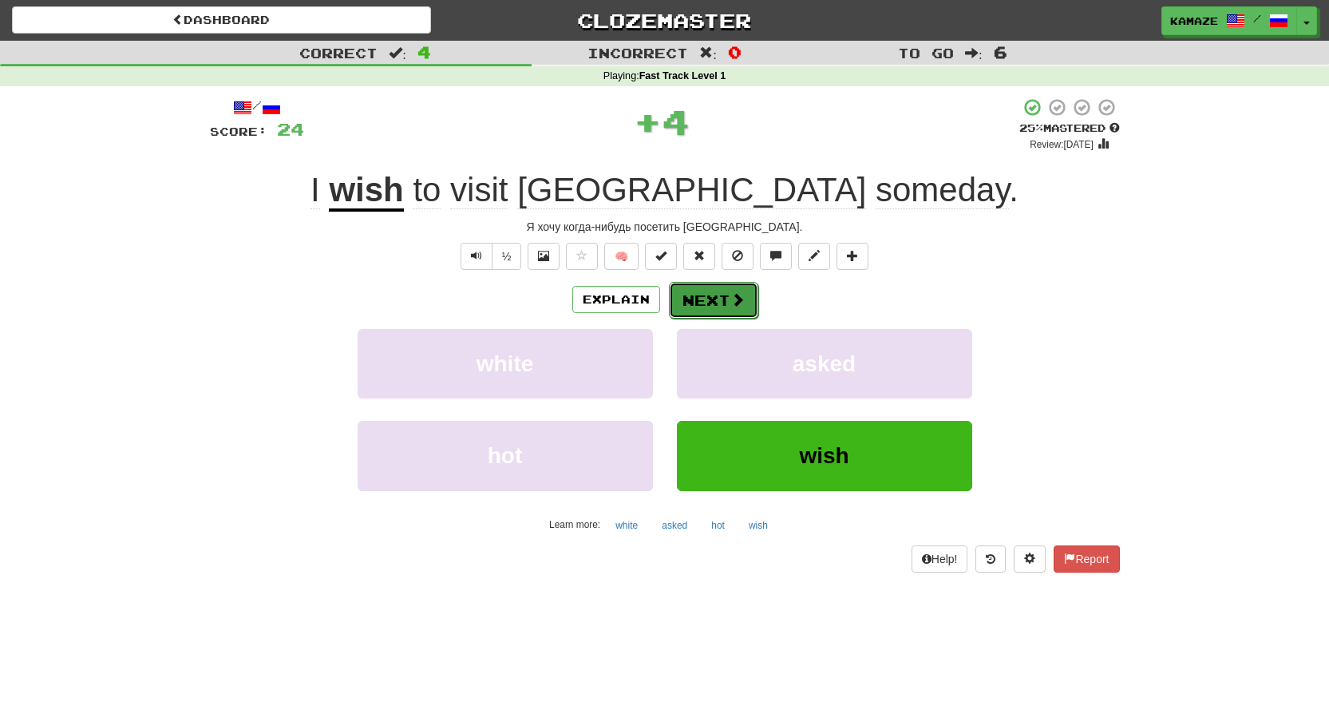
click at [738, 292] on span at bounding box center [737, 299] width 14 height 14
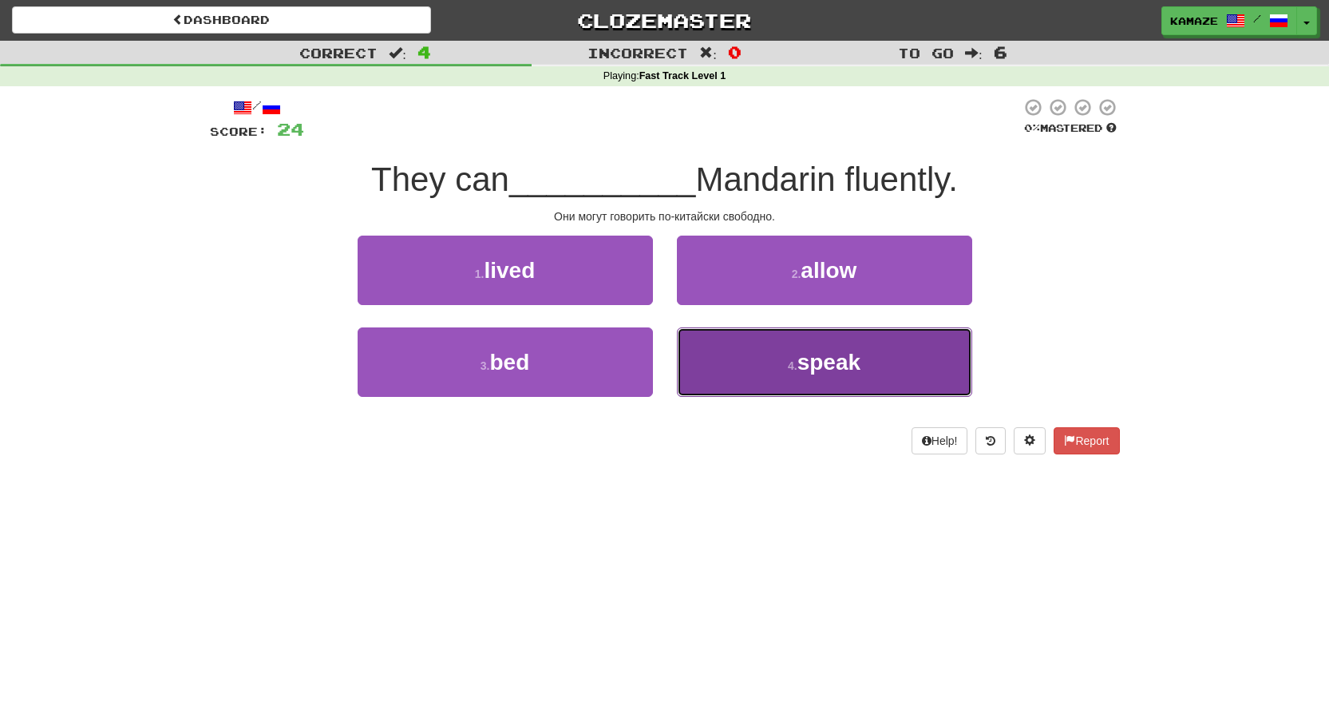
click at [826, 358] on span "speak" at bounding box center [828, 362] width 63 height 25
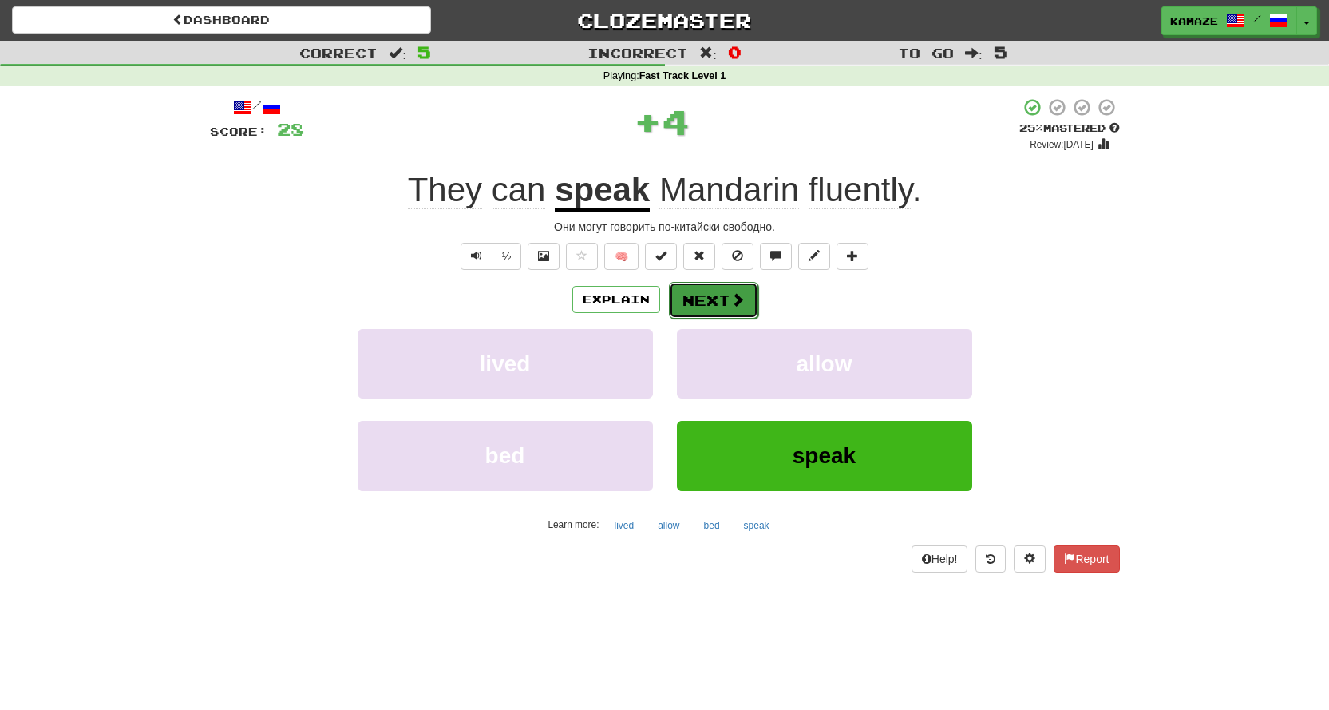
click at [745, 304] on button "Next" at bounding box center [713, 300] width 89 height 37
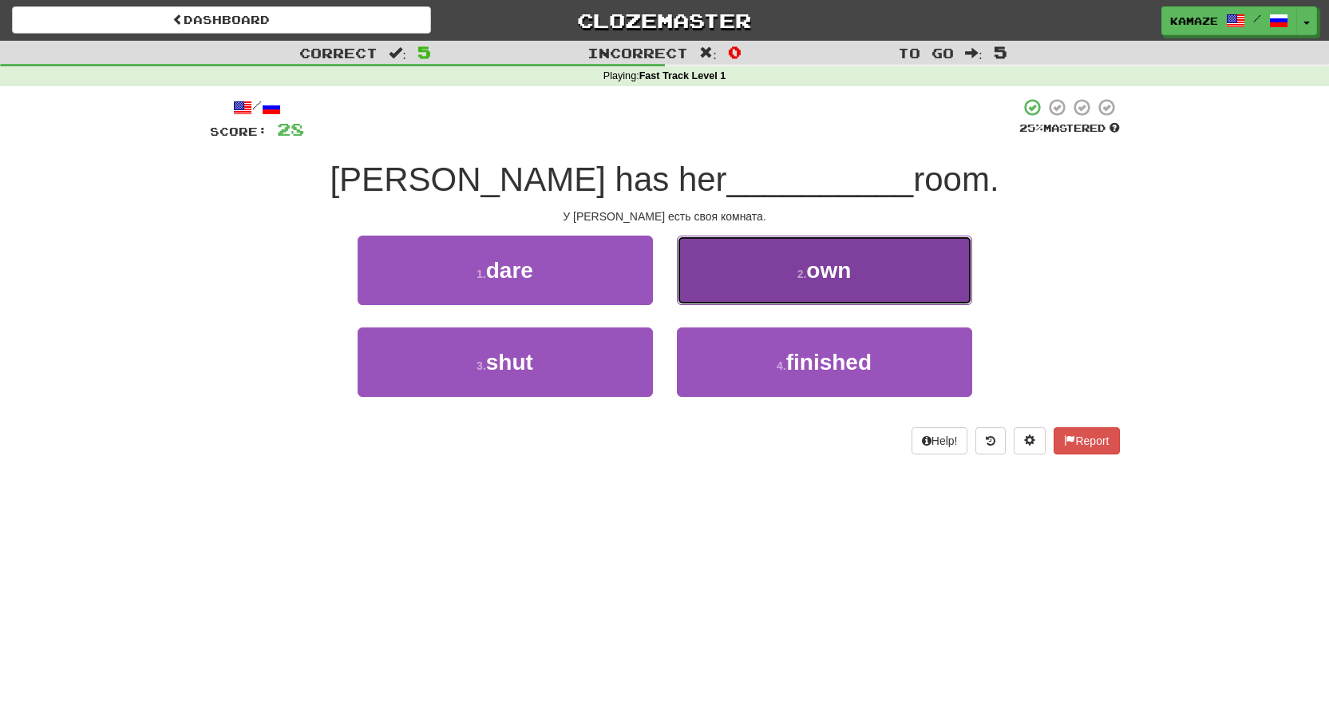
click at [759, 269] on button "2 . own" at bounding box center [824, 269] width 295 height 69
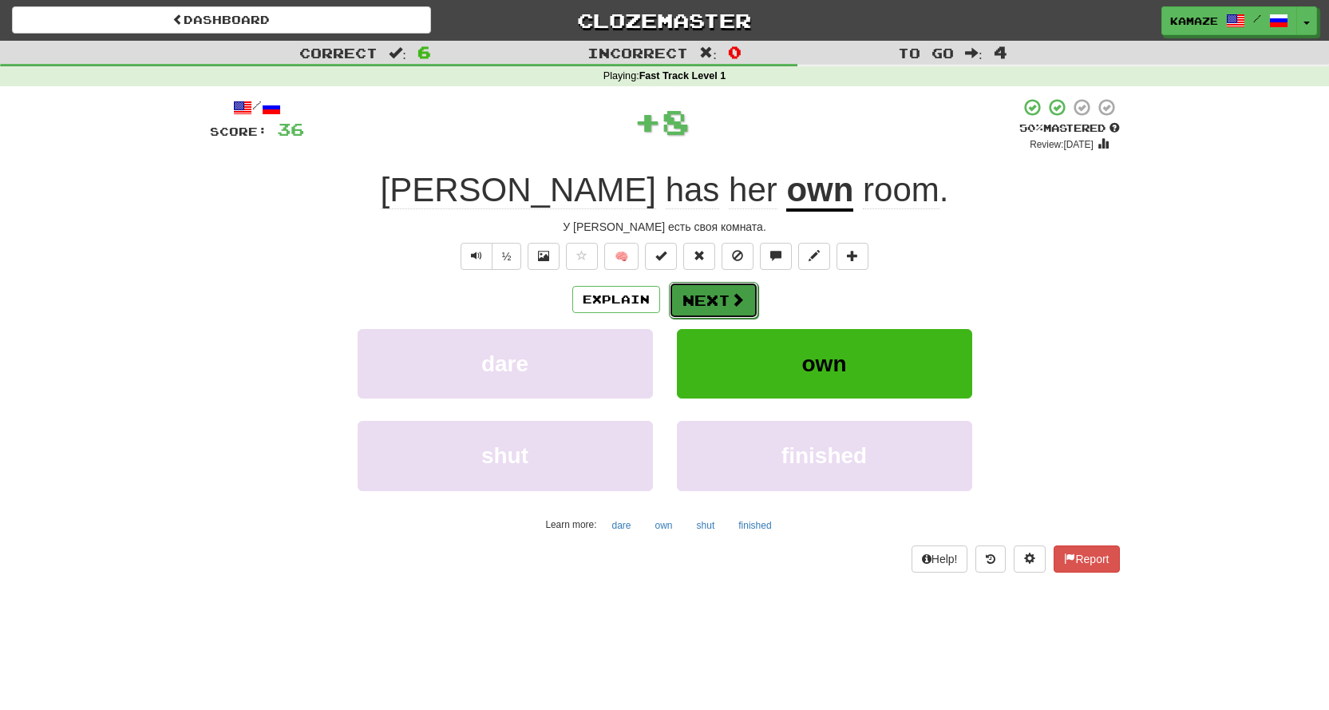
click at [730, 301] on span at bounding box center [737, 299] width 14 height 14
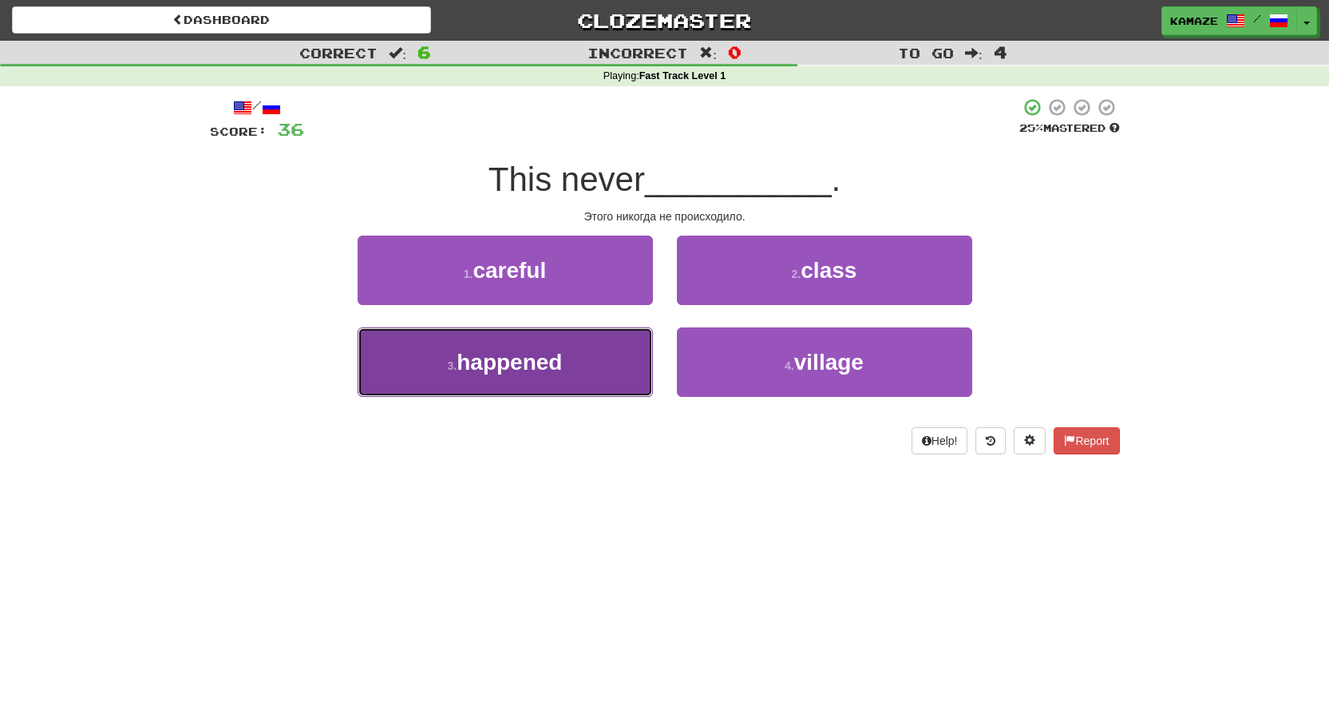
click at [567, 345] on button "3 . happened" at bounding box center [505, 361] width 295 height 69
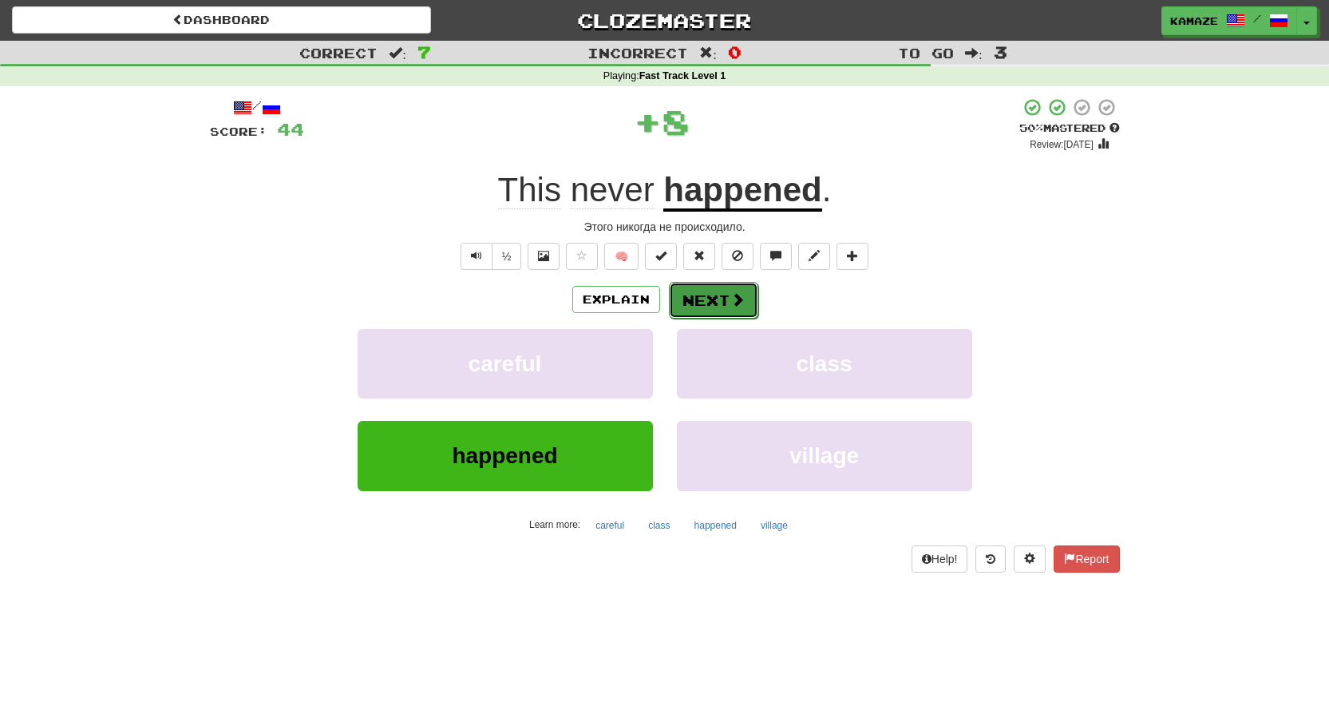
click at [694, 292] on button "Next" at bounding box center [713, 300] width 89 height 37
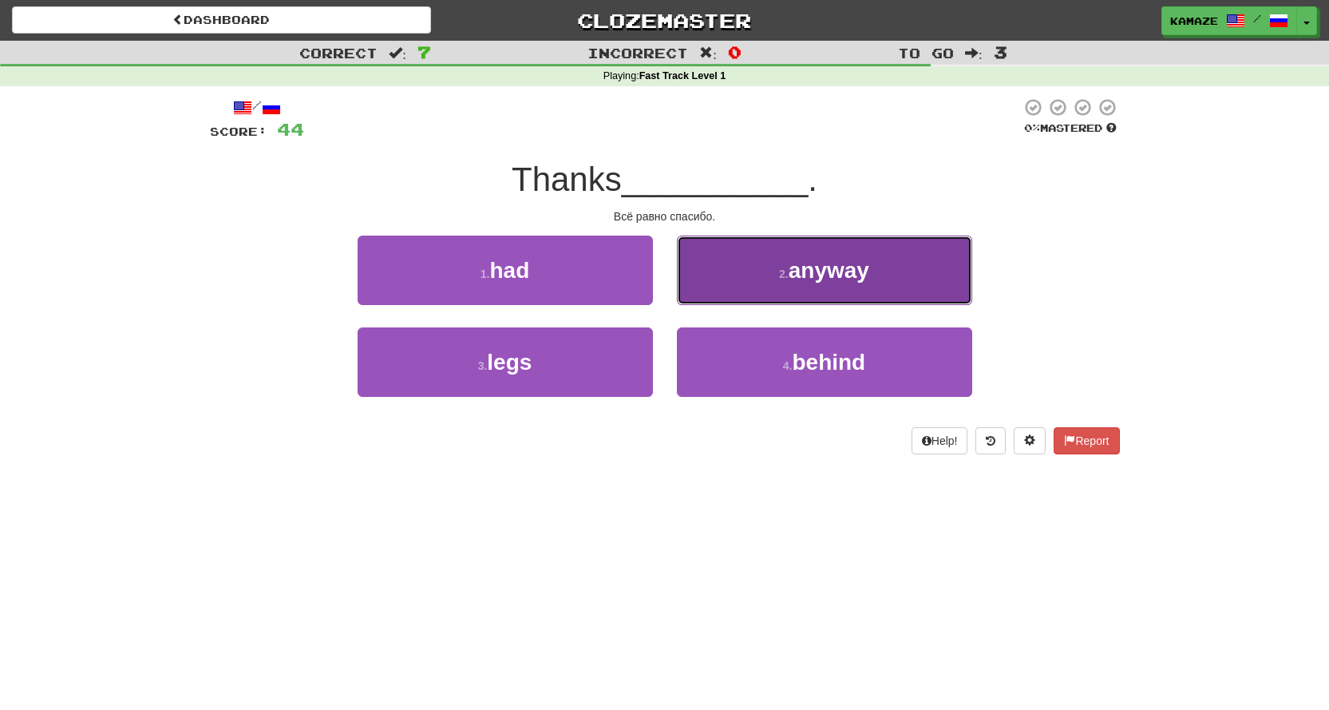
click at [808, 283] on button "2 . anyway" at bounding box center [824, 269] width 295 height 69
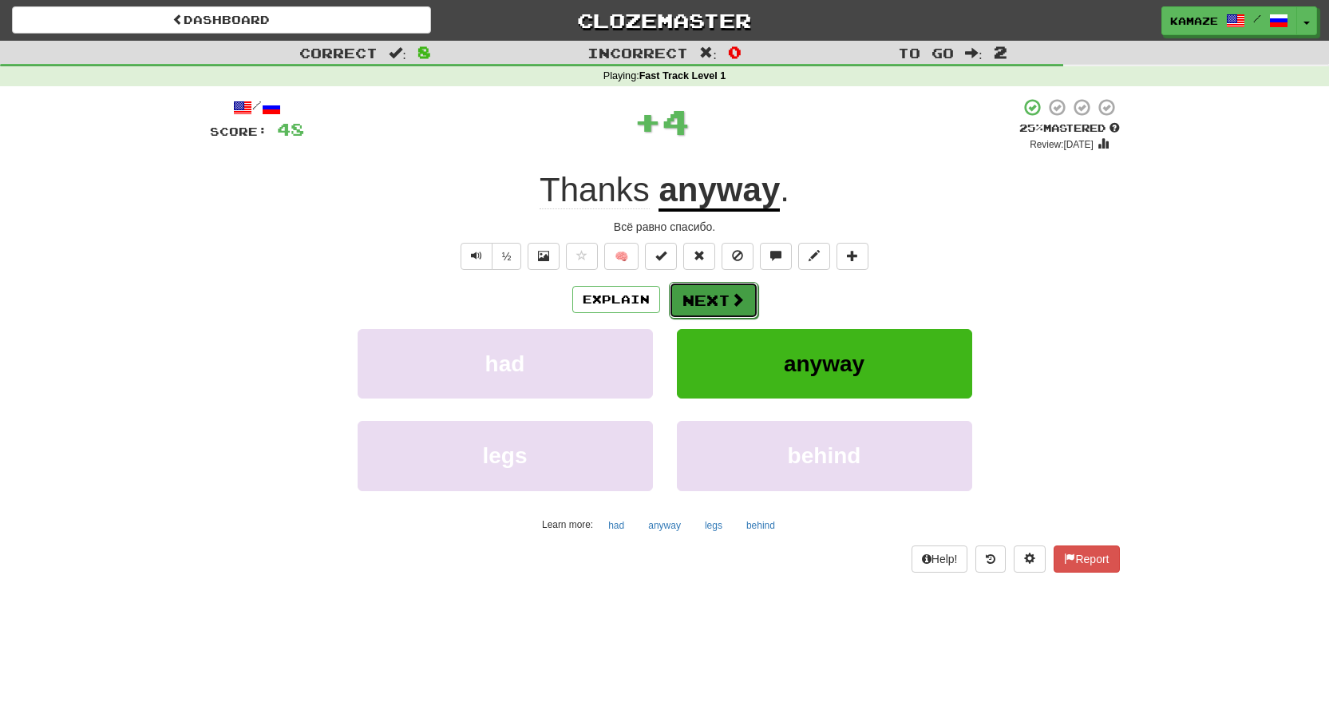
click at [684, 298] on button "Next" at bounding box center [713, 300] width 89 height 37
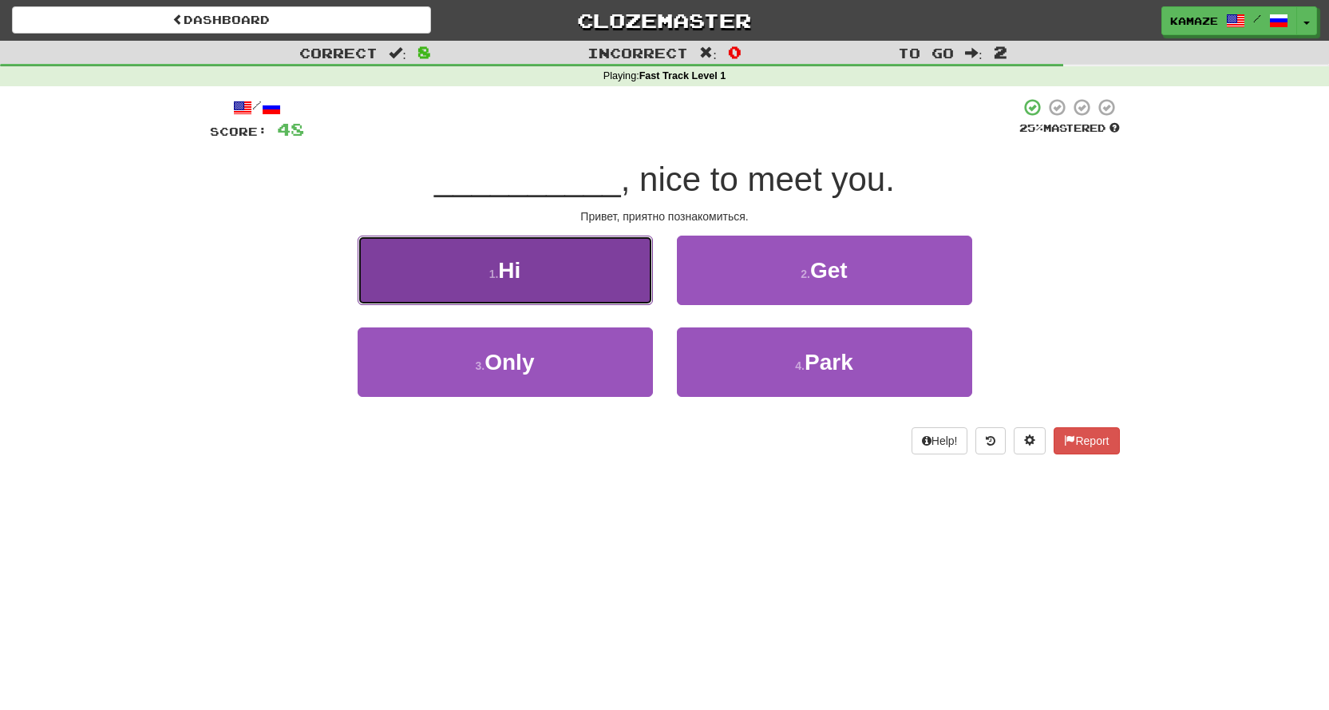
click at [484, 282] on button "1 . Hi" at bounding box center [505, 269] width 295 height 69
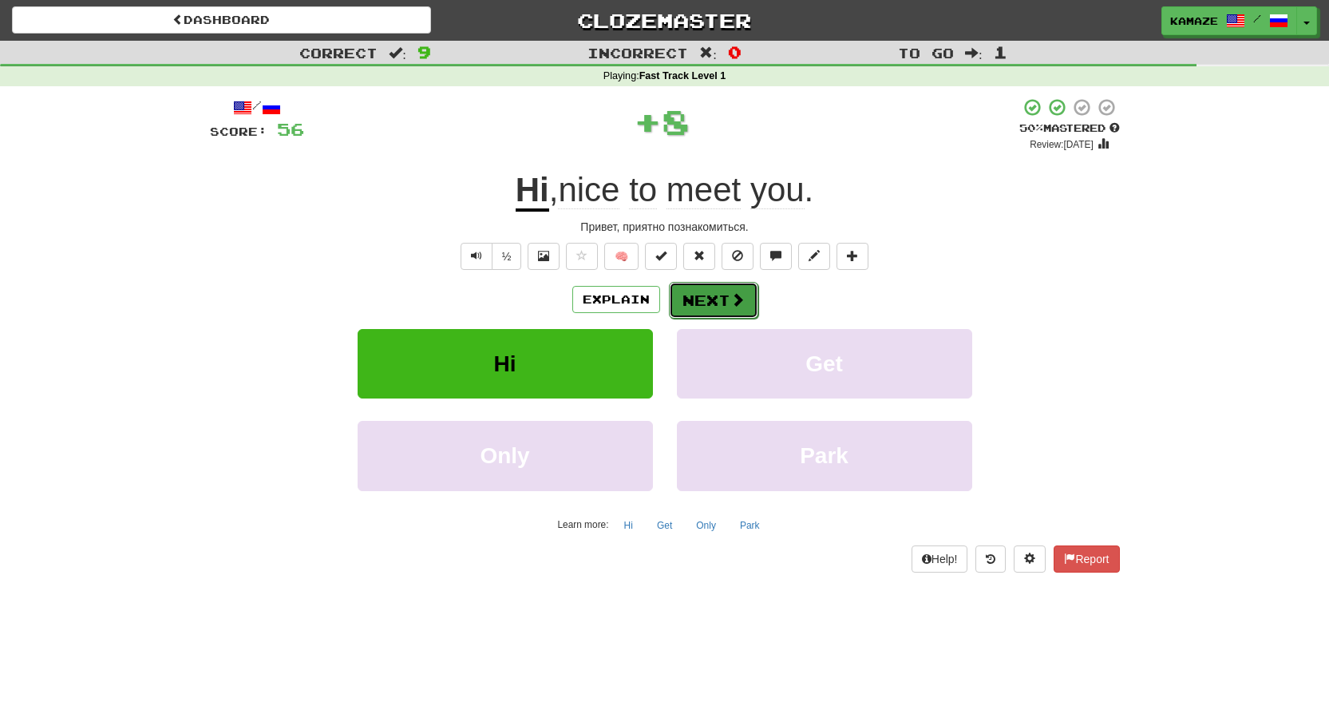
click at [711, 287] on button "Next" at bounding box center [713, 300] width 89 height 37
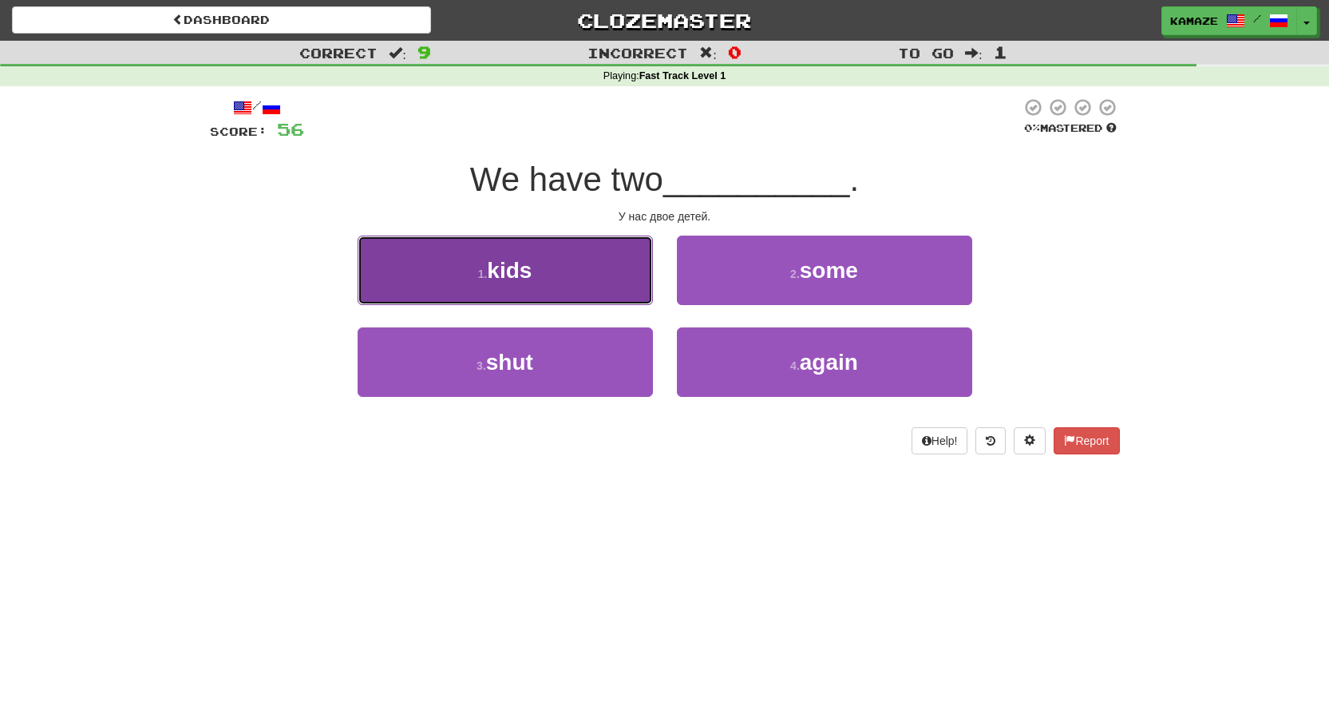
click at [571, 287] on button "1 . kids" at bounding box center [505, 269] width 295 height 69
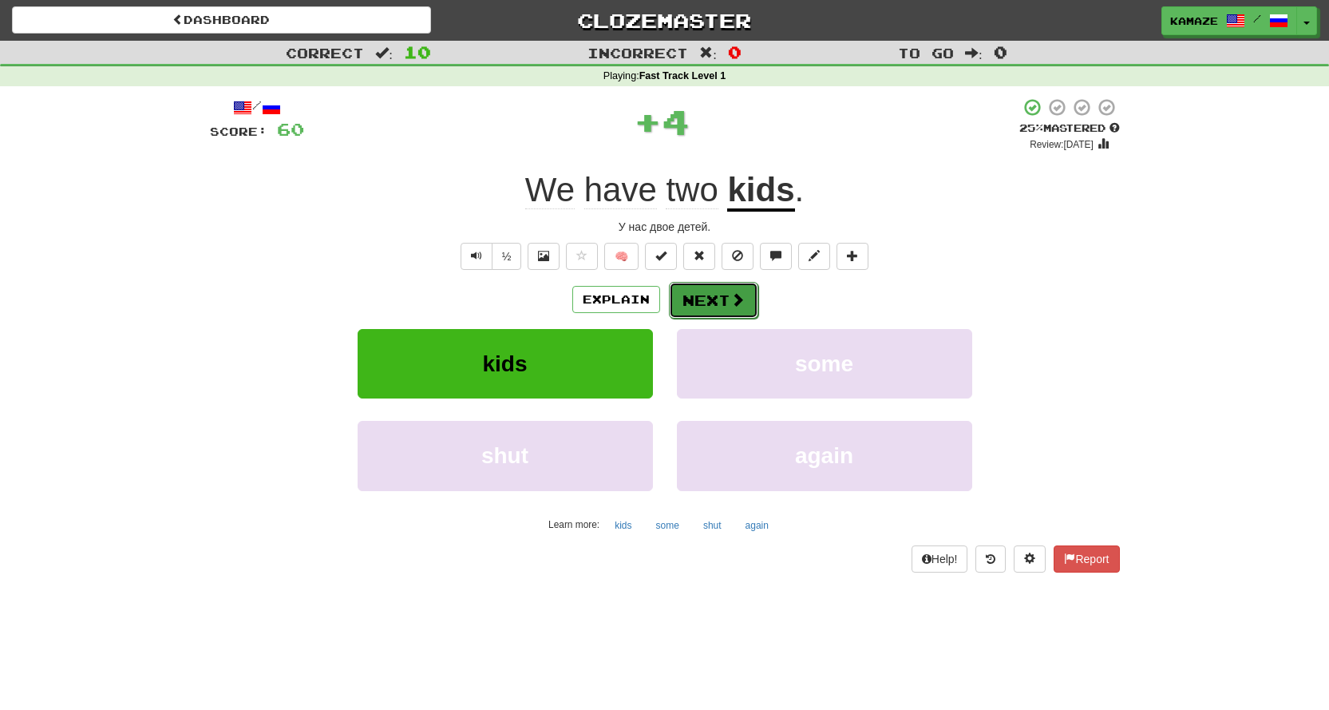
click at [733, 306] on span at bounding box center [737, 299] width 14 height 14
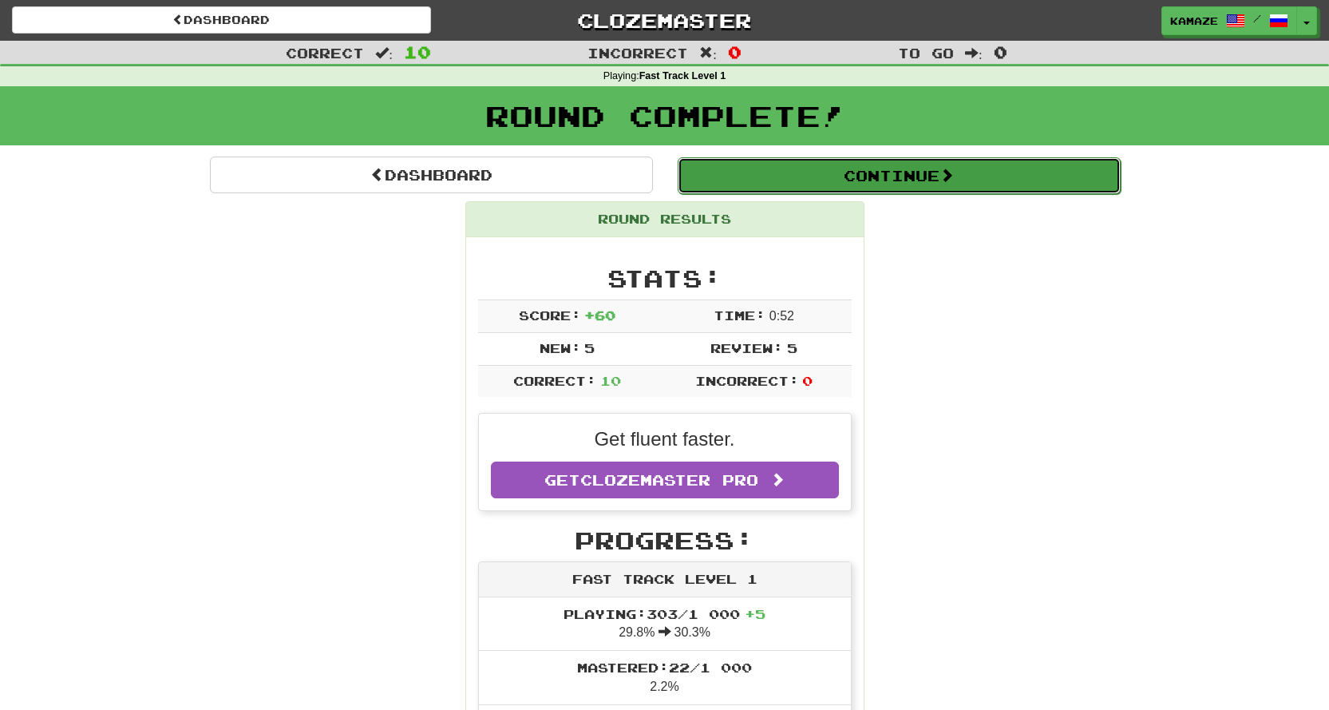
click at [856, 185] on button "Continue" at bounding box center [899, 175] width 443 height 37
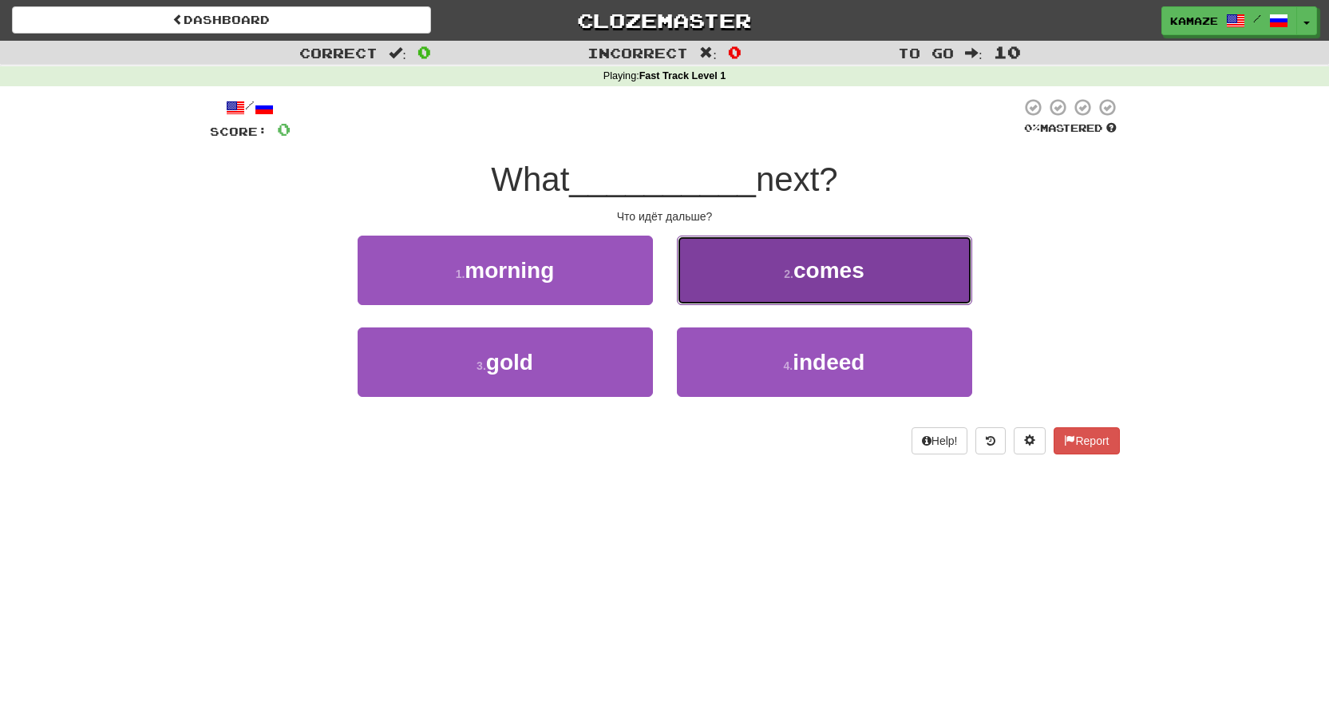
click at [849, 271] on span "comes" at bounding box center [828, 270] width 71 height 25
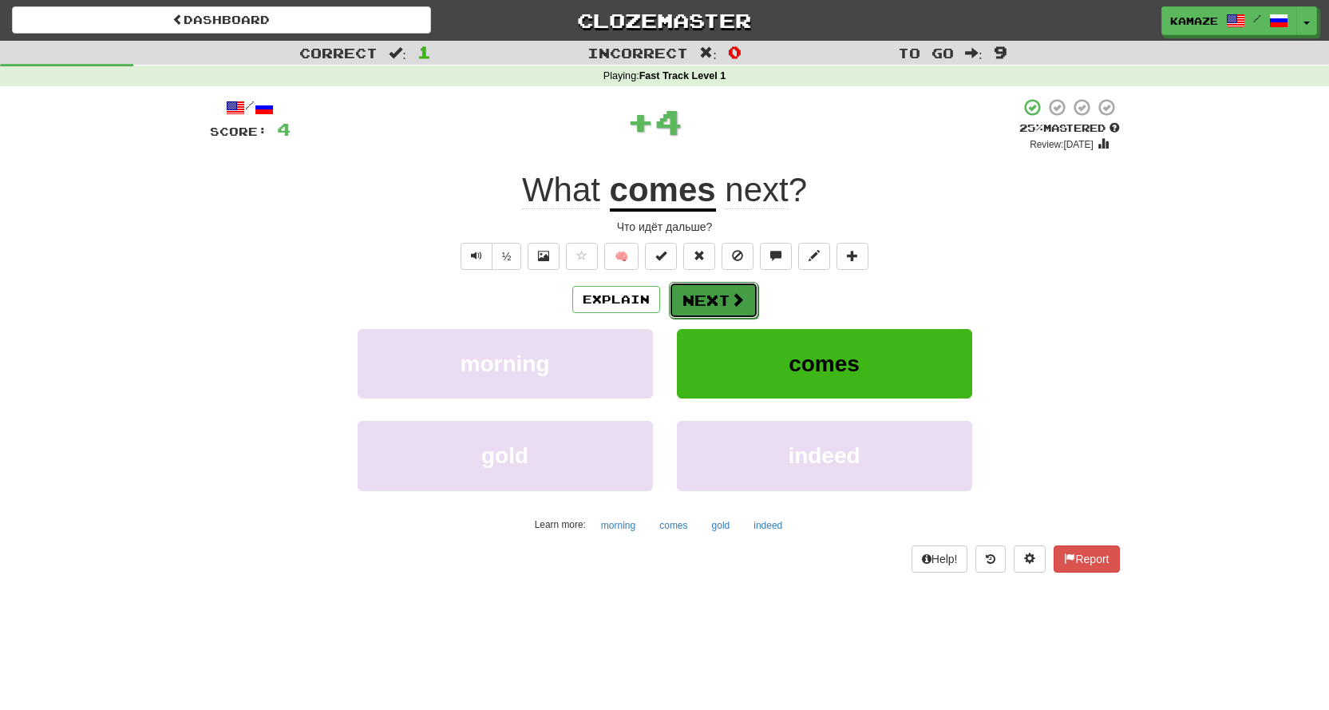
click at [745, 297] on button "Next" at bounding box center [713, 300] width 89 height 37
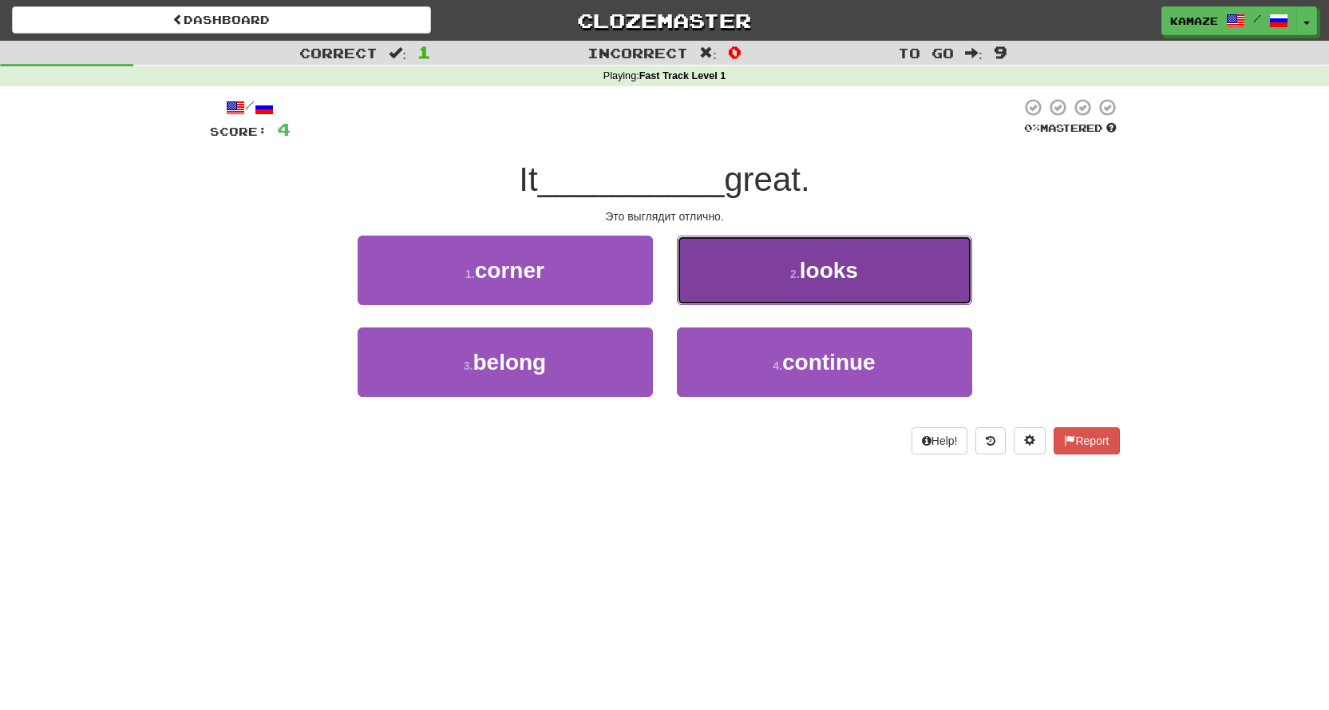
click at [737, 282] on button "2 . looks" at bounding box center [824, 269] width 295 height 69
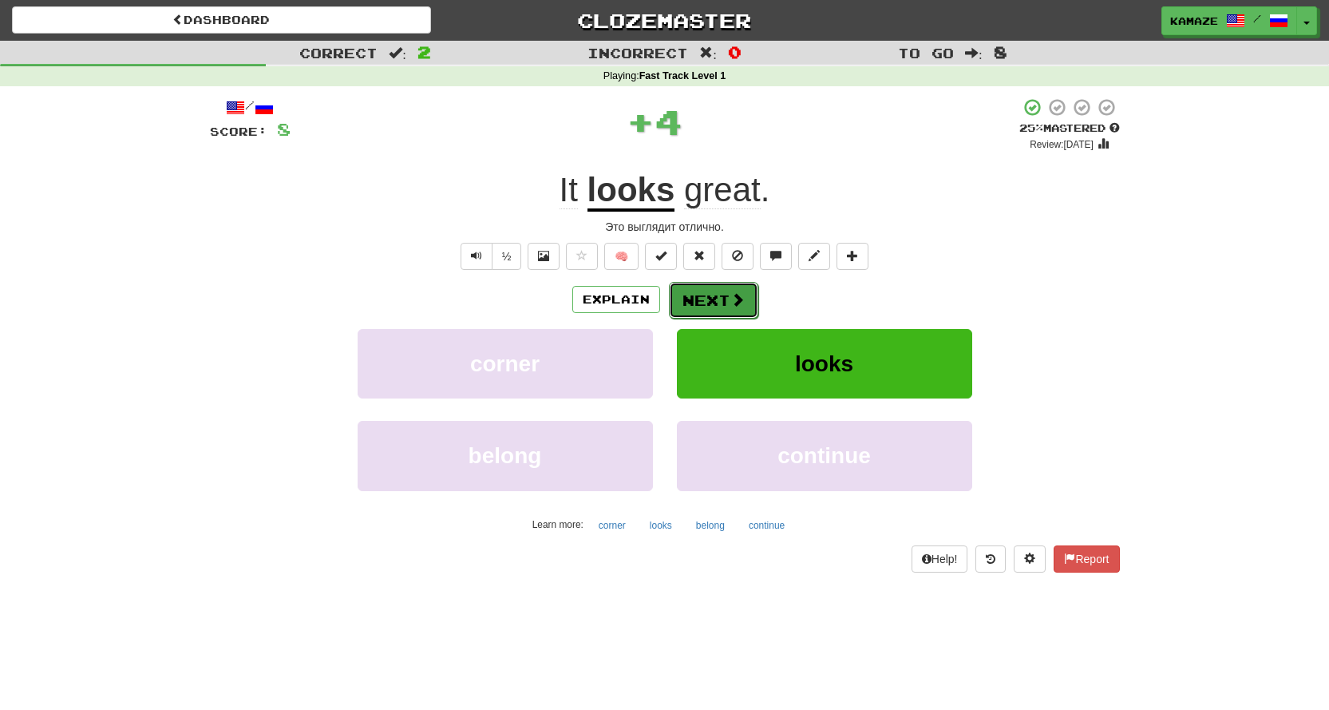
click at [739, 292] on span at bounding box center [737, 299] width 14 height 14
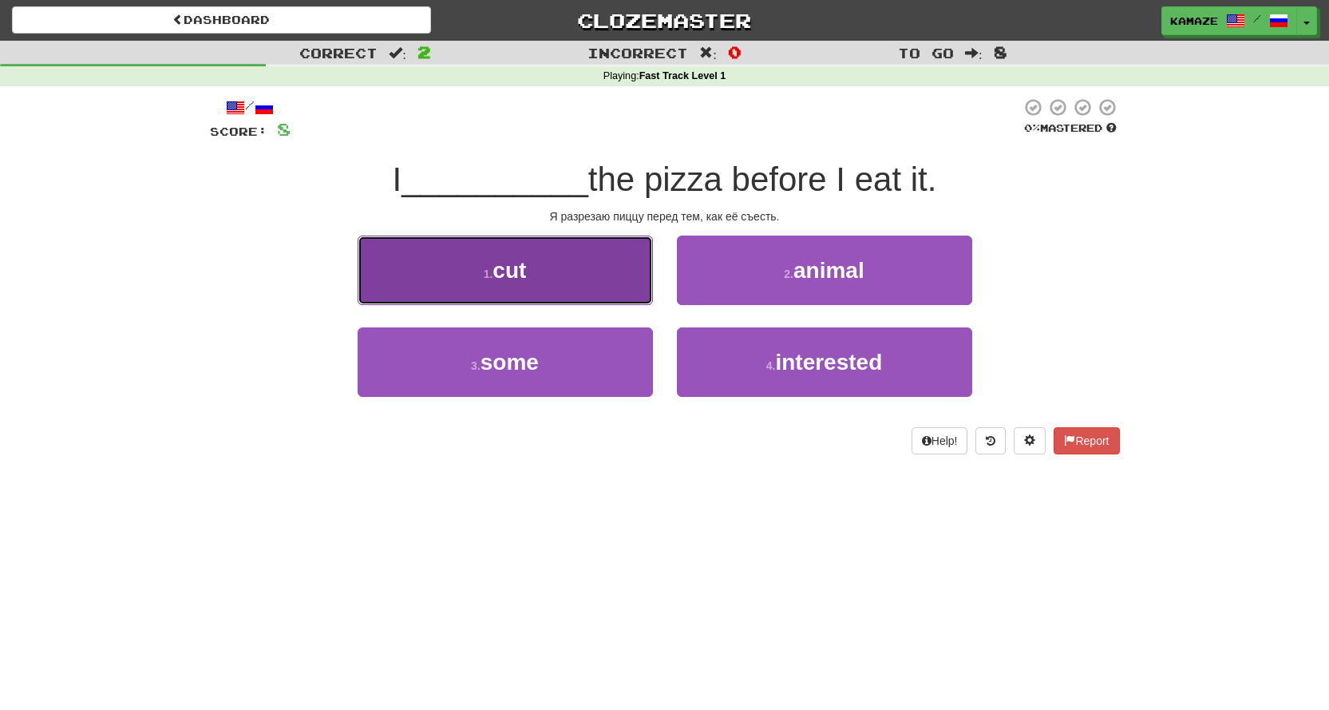
click at [599, 287] on button "1 . cut" at bounding box center [505, 269] width 295 height 69
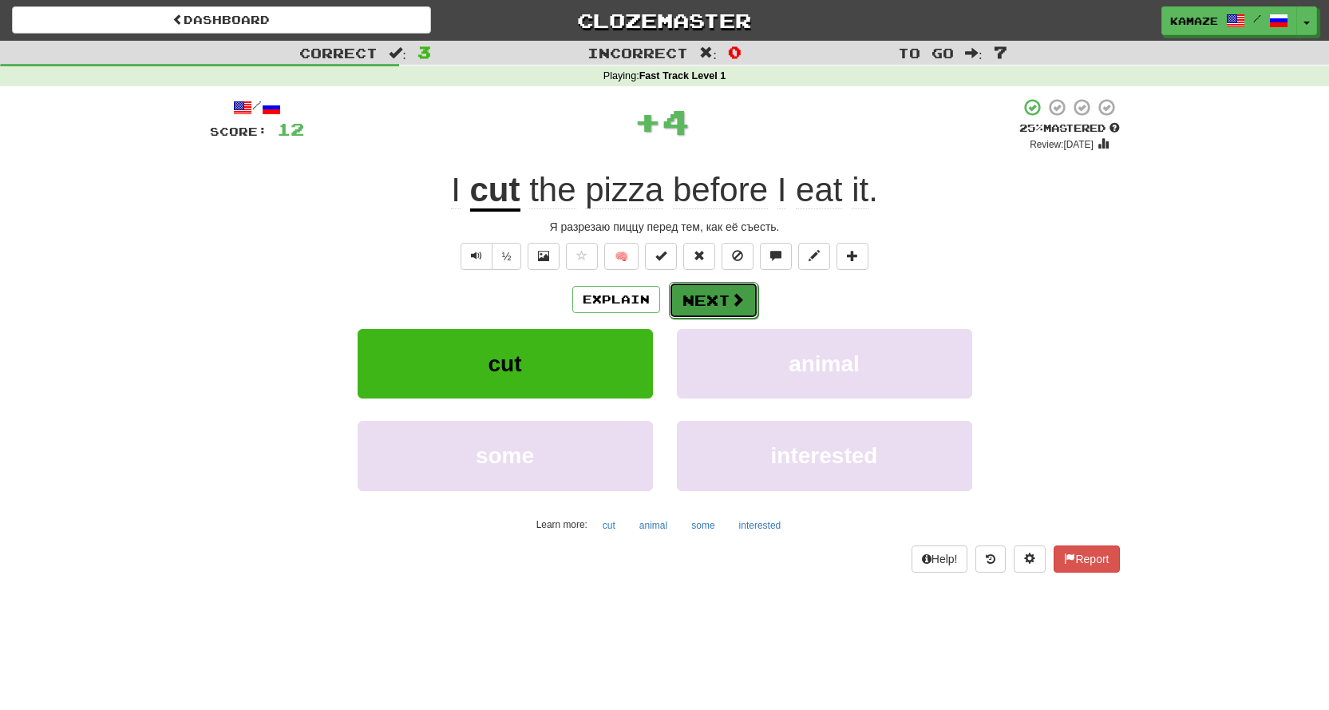
click at [722, 286] on button "Next" at bounding box center [713, 300] width 89 height 37
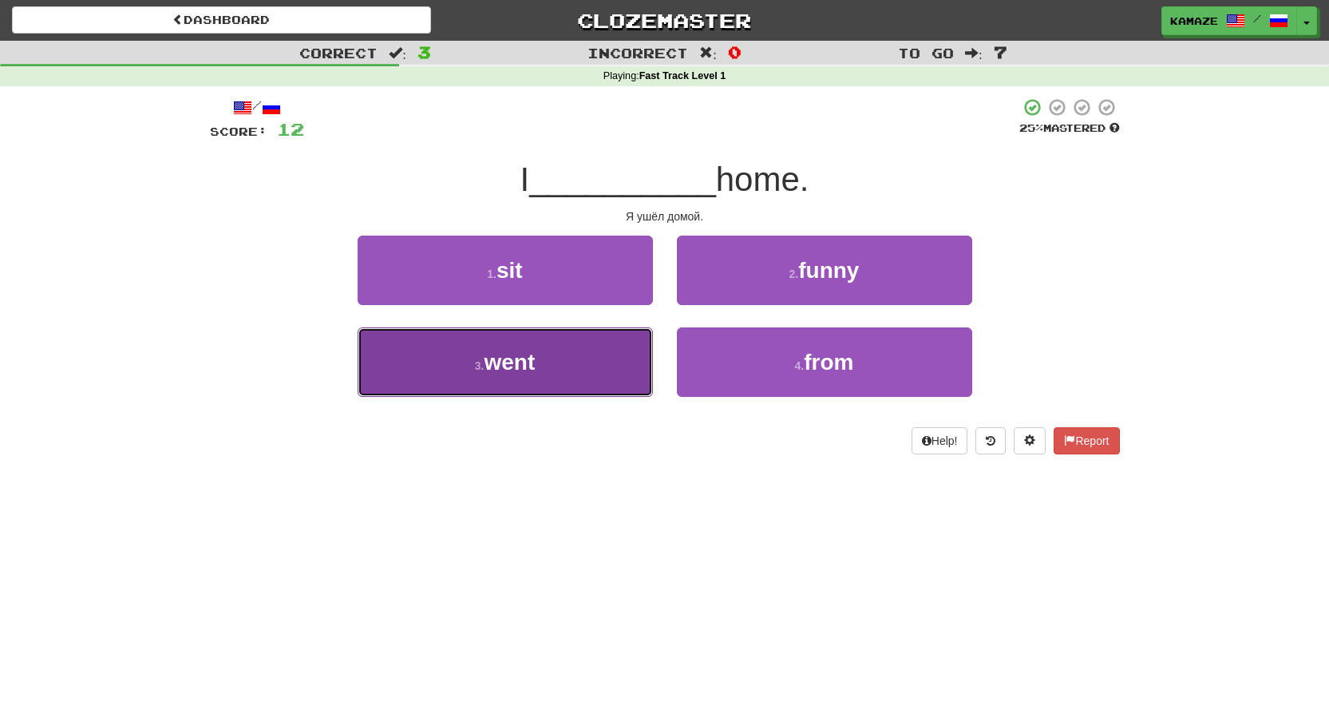
click at [577, 350] on button "3 . went" at bounding box center [505, 361] width 295 height 69
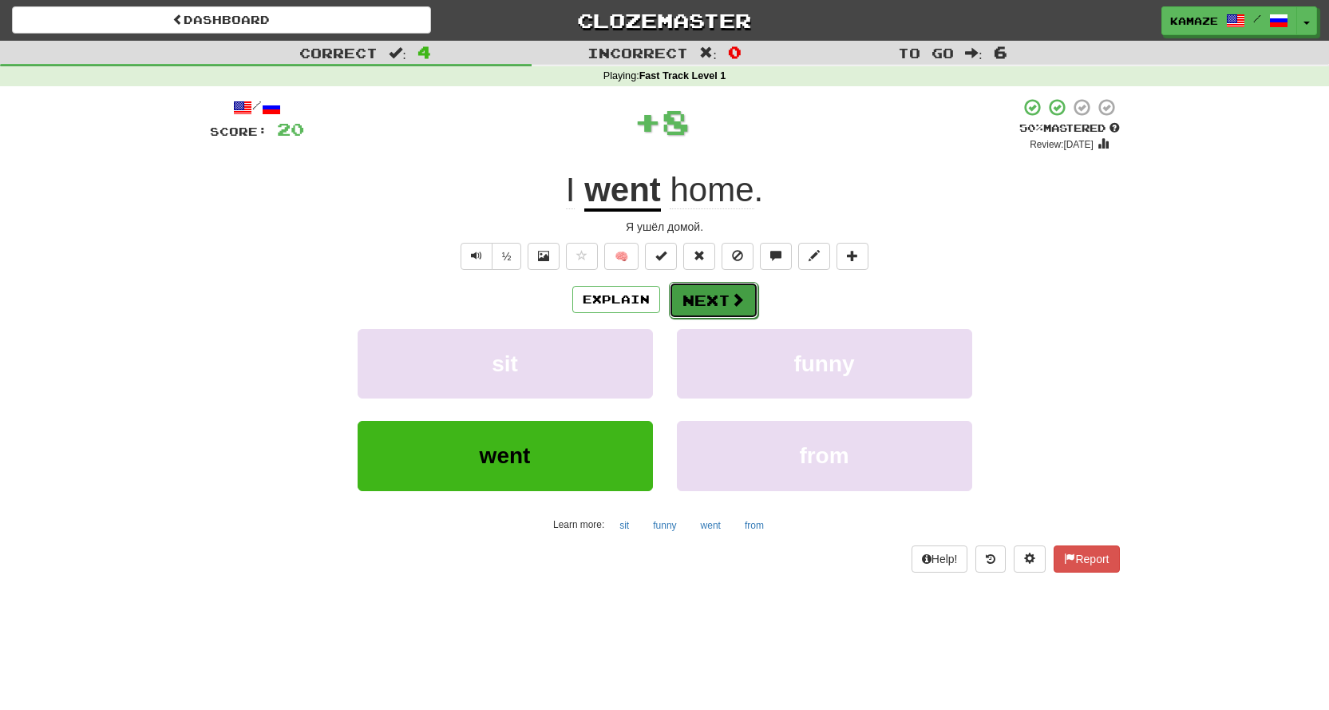
click at [688, 290] on button "Next" at bounding box center [713, 300] width 89 height 37
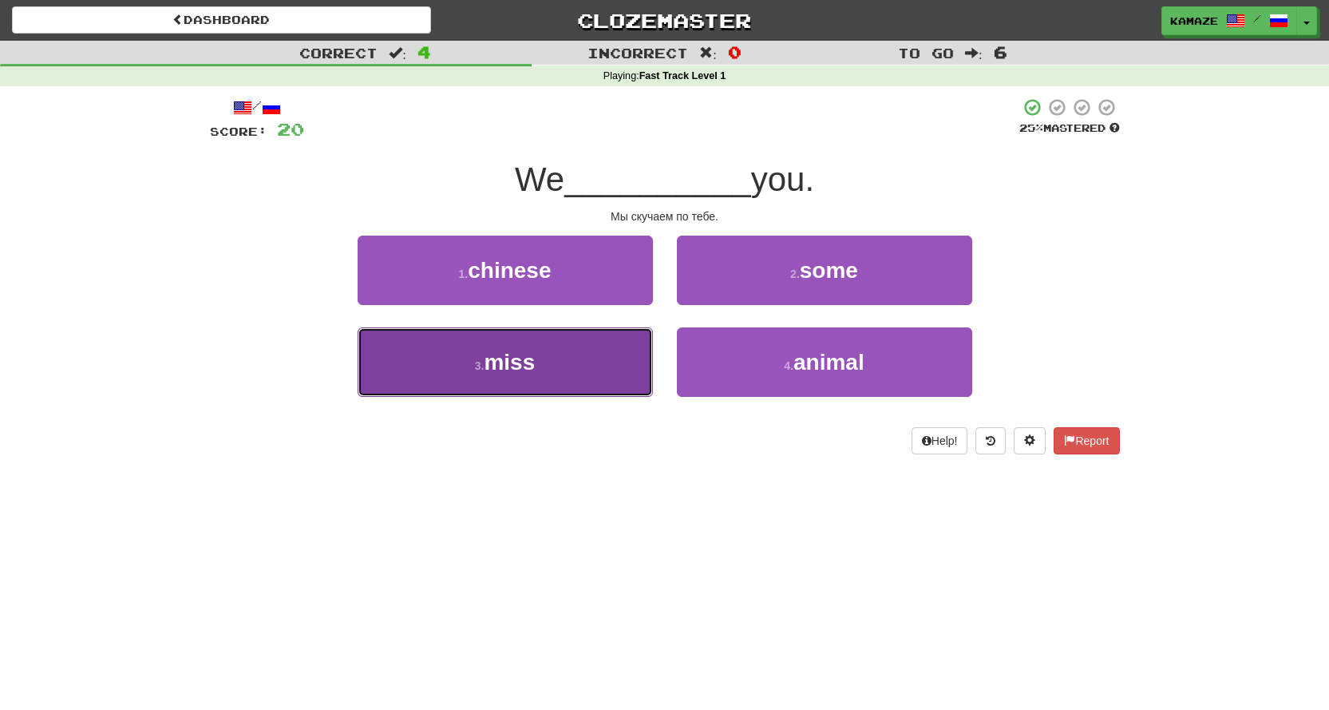
click at [601, 374] on button "3 . miss" at bounding box center [505, 361] width 295 height 69
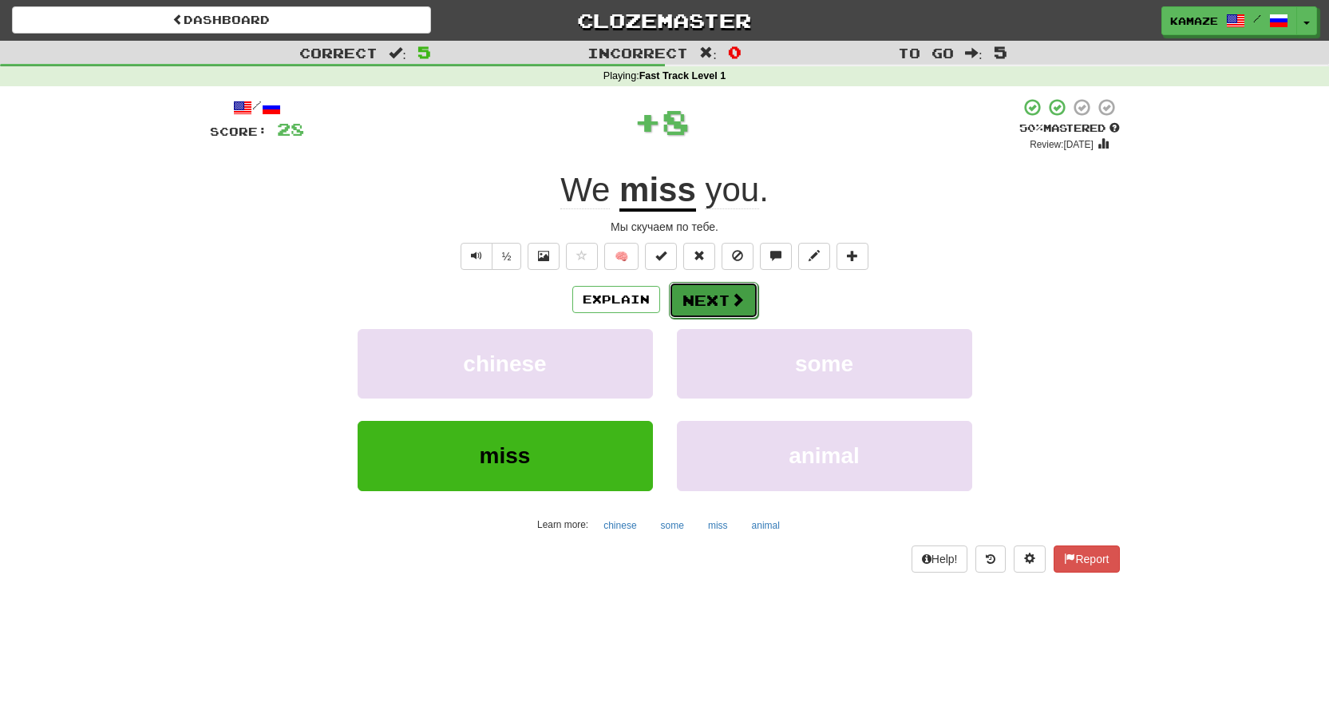
click at [698, 306] on button "Next" at bounding box center [713, 300] width 89 height 37
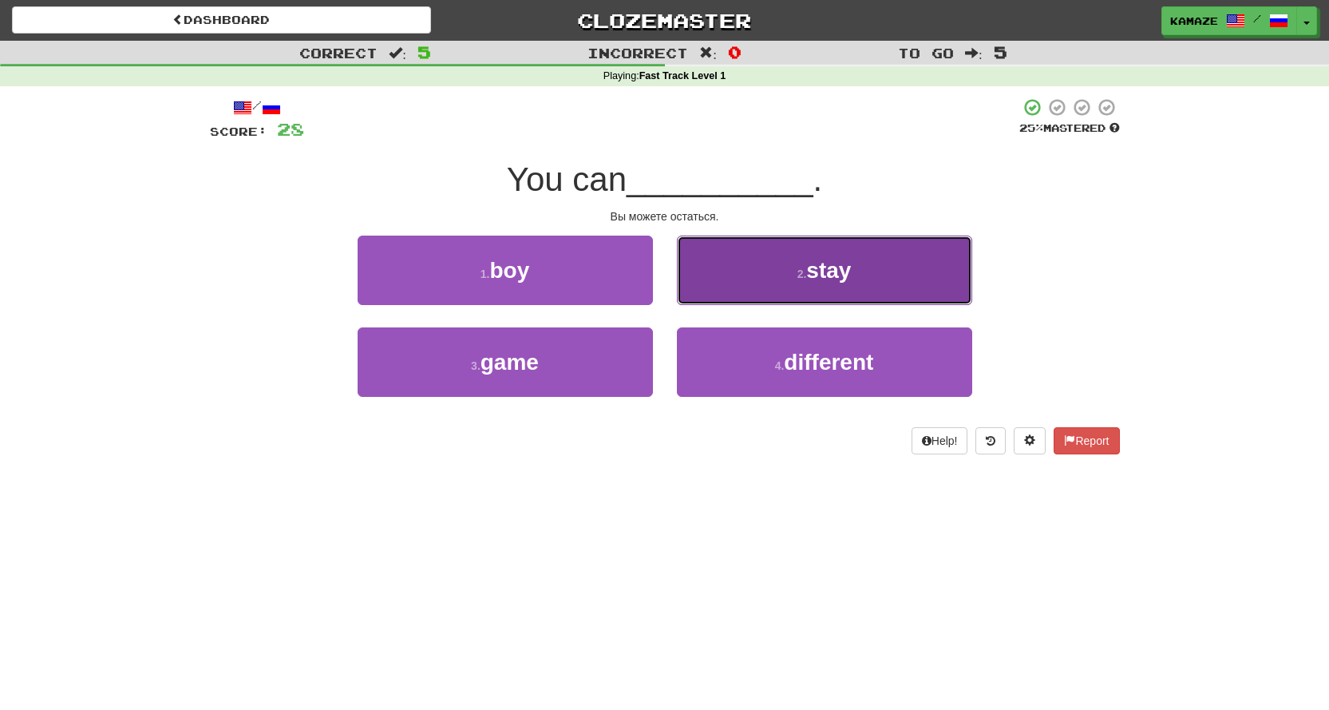
click at [777, 265] on button "2 . stay" at bounding box center [824, 269] width 295 height 69
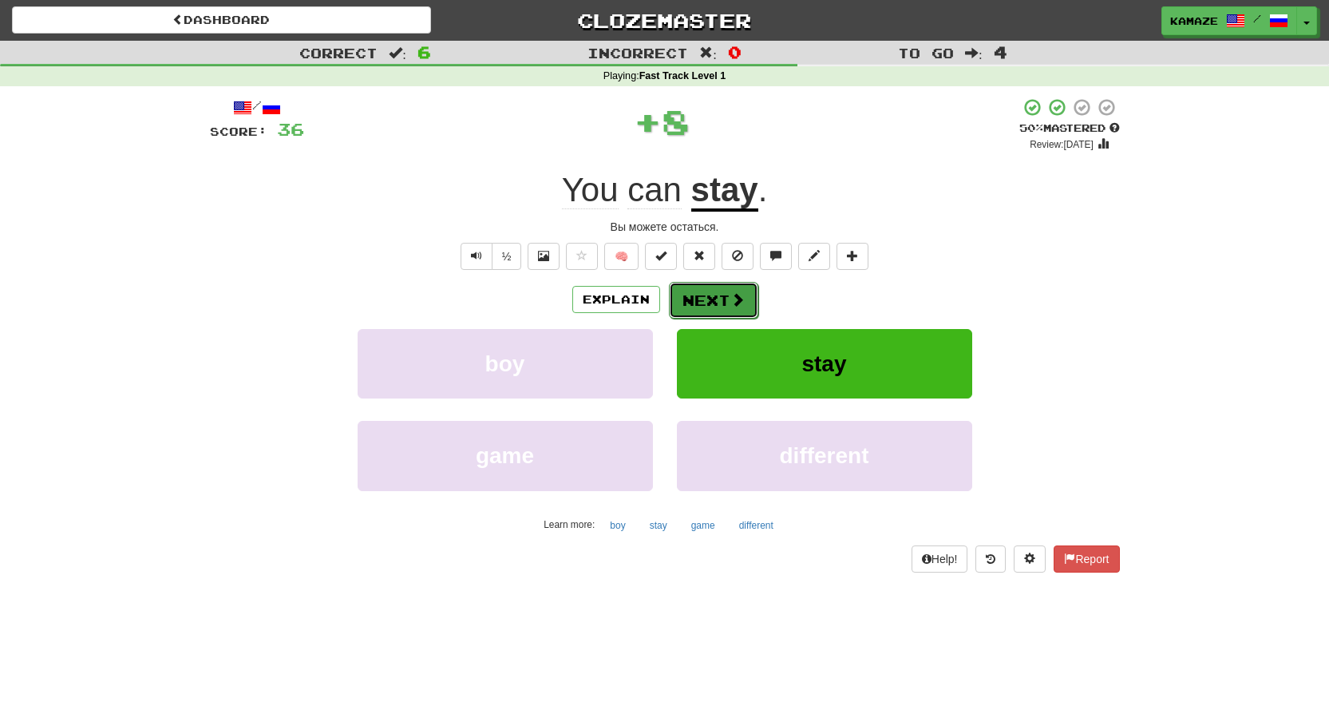
click at [755, 295] on button "Next" at bounding box center [713, 300] width 89 height 37
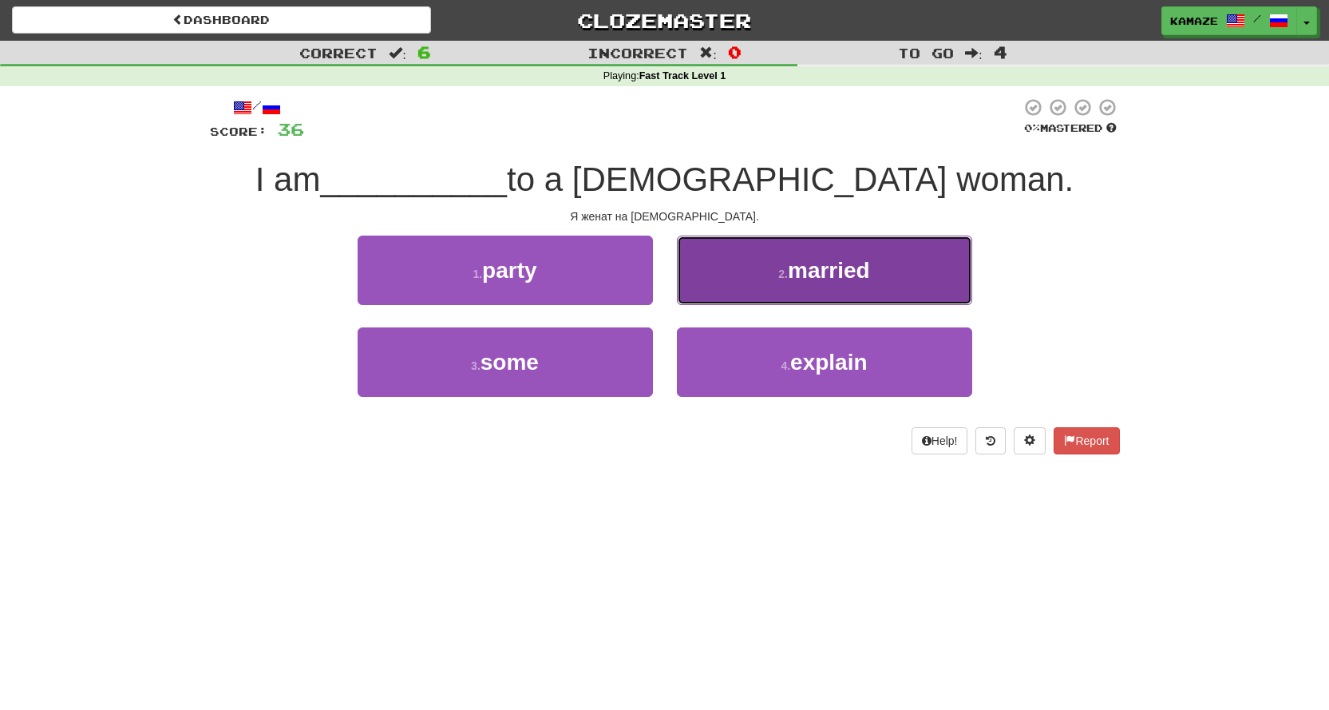
click at [749, 295] on button "2 . married" at bounding box center [824, 269] width 295 height 69
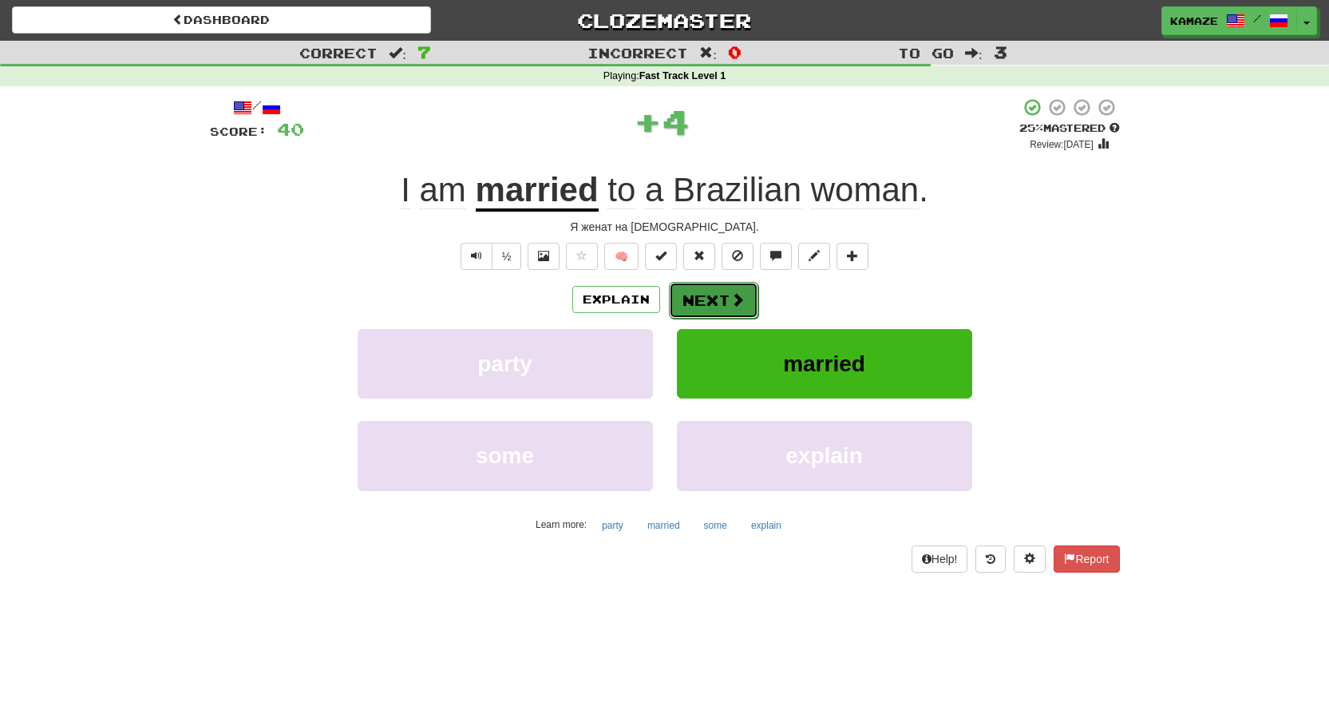
click at [747, 295] on button "Next" at bounding box center [713, 300] width 89 height 37
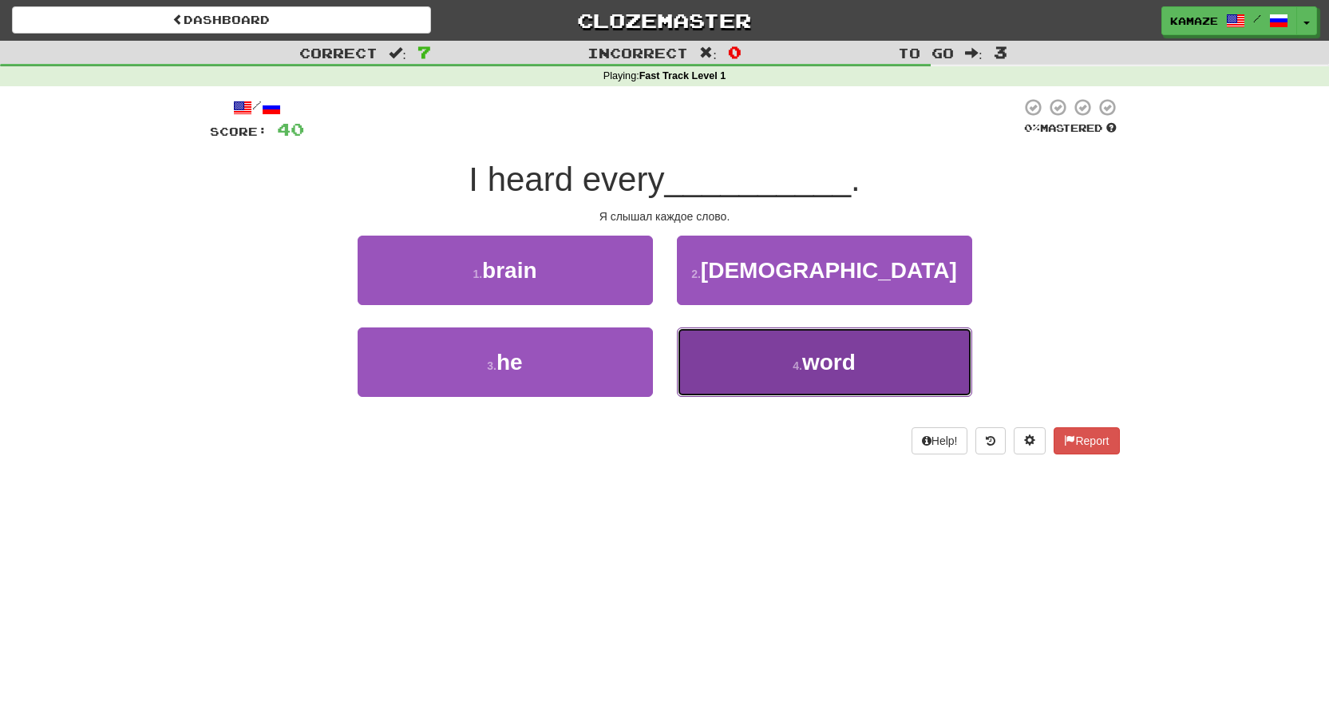
click at [772, 350] on button "4 . word" at bounding box center [824, 361] width 295 height 69
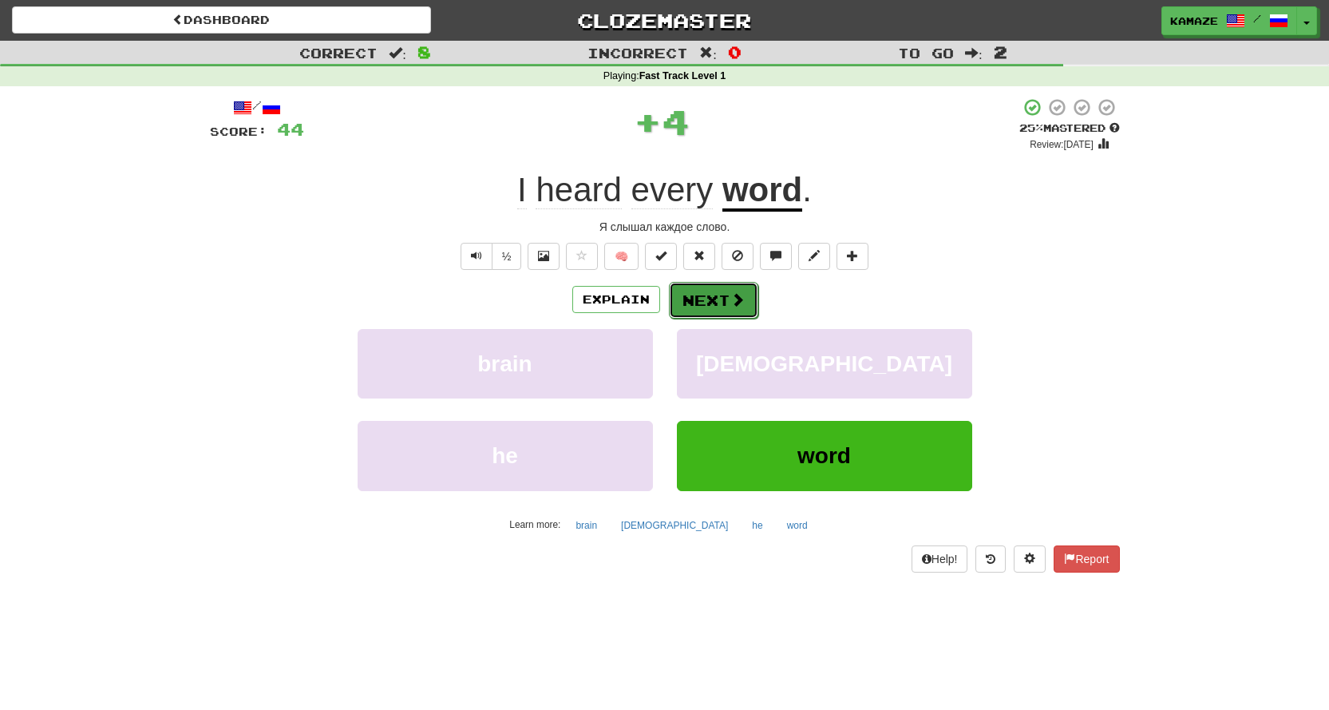
click at [733, 295] on span at bounding box center [737, 299] width 14 height 14
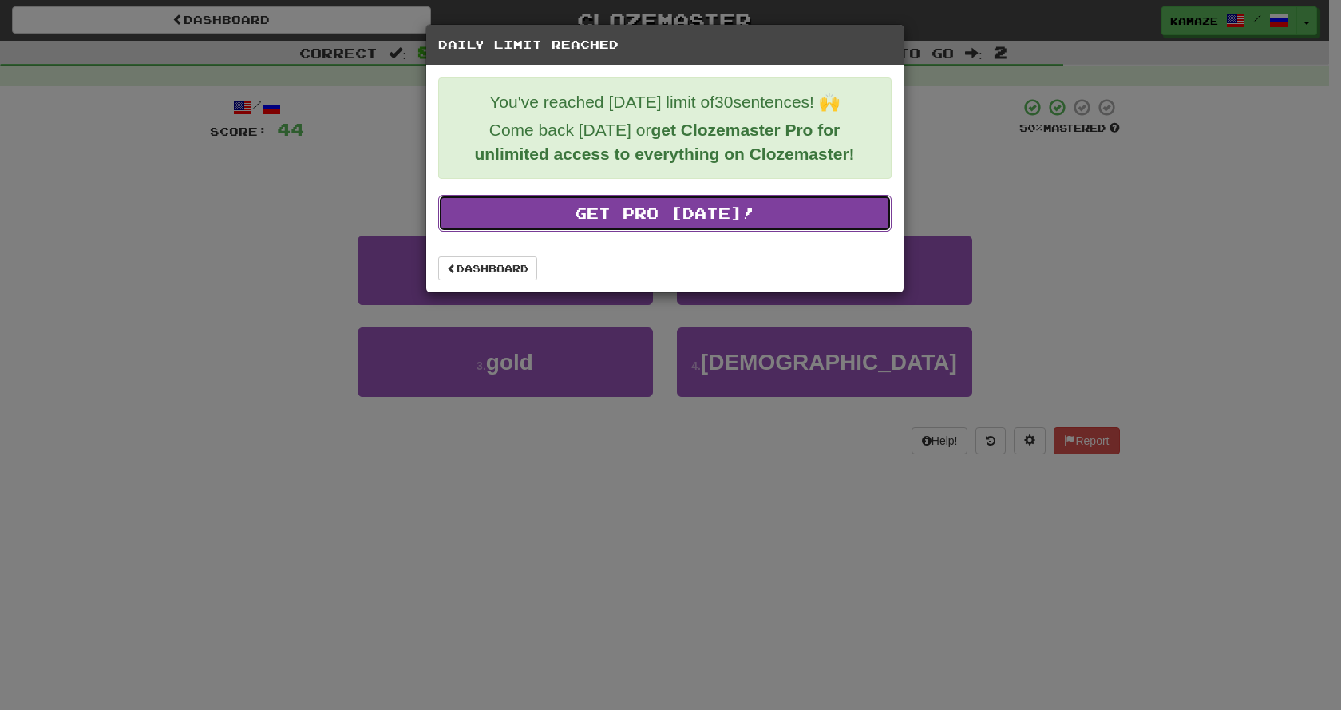
click at [707, 213] on link "Get Pro Today!" at bounding box center [664, 213] width 453 height 37
